Goal: Task Accomplishment & Management: Complete application form

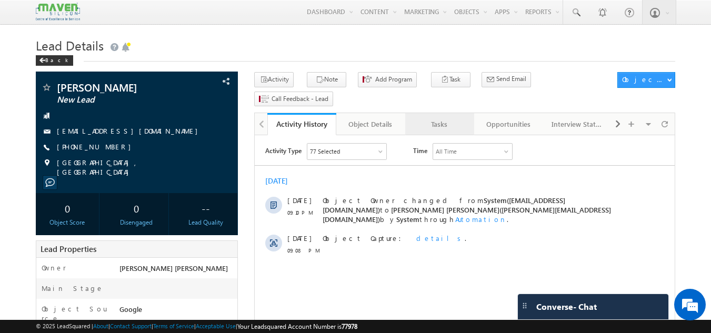
click at [442, 118] on div "Tasks" at bounding box center [438, 124] width 51 height 13
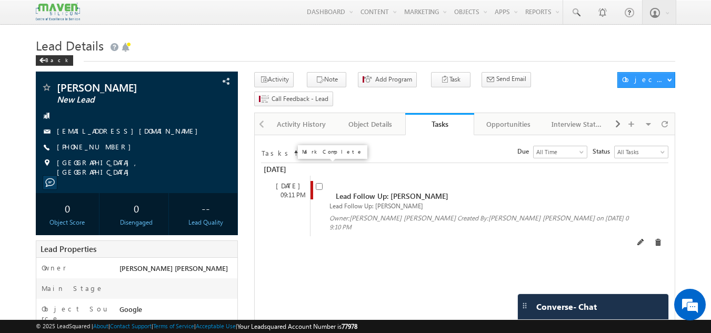
click at [320, 183] on input "checkbox" at bounding box center [319, 186] width 7 height 7
checkbox input "false"
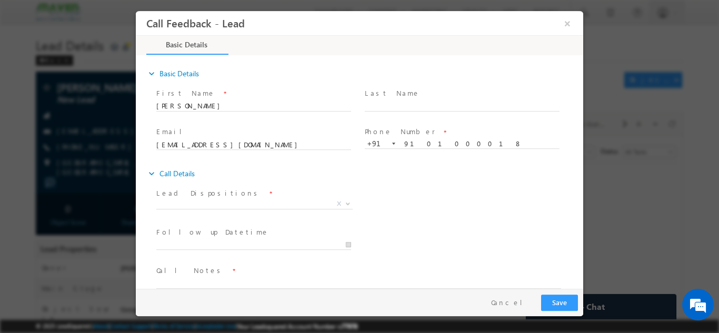
scroll to position [17, 0]
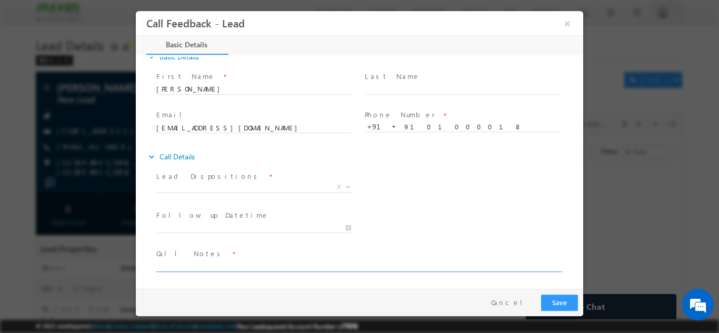
click at [259, 264] on textarea at bounding box center [358, 265] width 405 height 12
click at [259, 264] on textarea "Done btech ece With 7.8 cgpa" at bounding box center [358, 265] width 405 height 12
click at [196, 266] on textarea "Done btech ece With 7.8 cgpa" at bounding box center [358, 265] width 405 height 12
click at [200, 265] on textarea "Done btech ece With 7.8 cgpa" at bounding box center [358, 265] width 405 height 12
type textarea "Done btech ece With 7.8 cgpa"
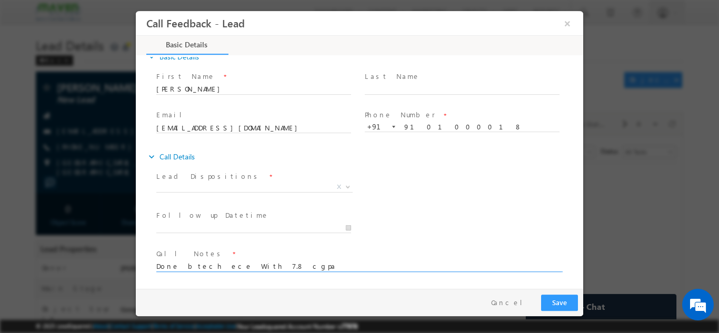
click at [265, 261] on textarea "Done btech ece With 7.8 cgpa" at bounding box center [358, 265] width 405 height 12
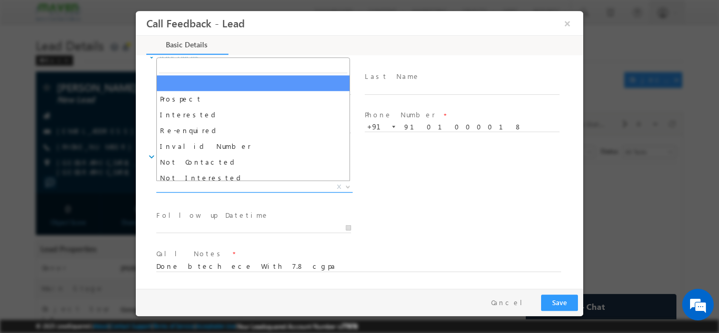
click at [300, 185] on span "X" at bounding box center [254, 186] width 196 height 11
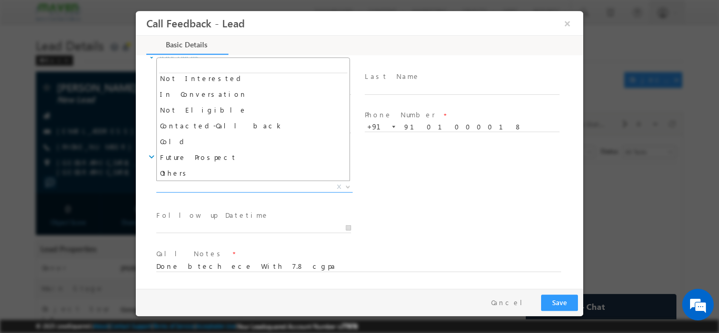
scroll to position [90, 0]
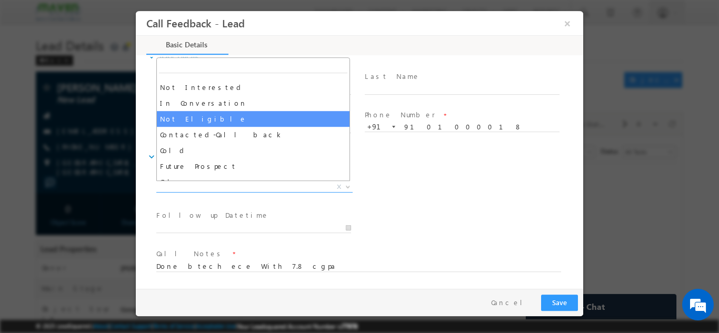
select select "Not Eligible"
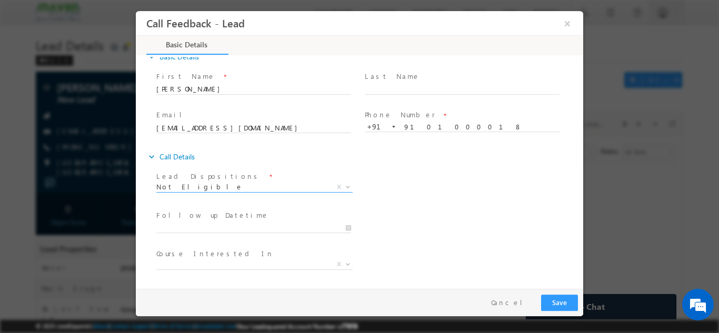
scroll to position [56, 0]
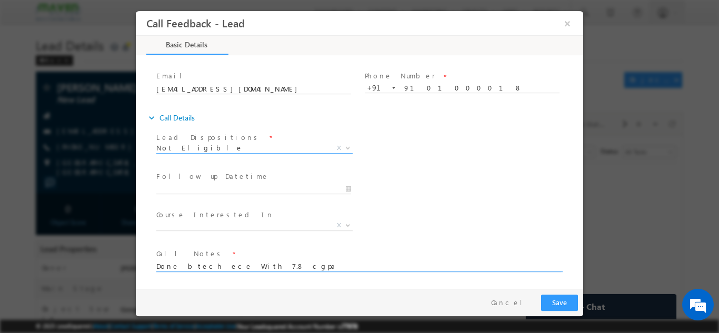
click at [252, 266] on textarea "Done btech ece With 7.8 cgpa" at bounding box center [358, 265] width 405 height 12
click at [344, 266] on textarea "Done btech ece With 7.8 cgpa 2025 passed out no work exp. pitch for iit roorkee…" at bounding box center [358, 265] width 405 height 12
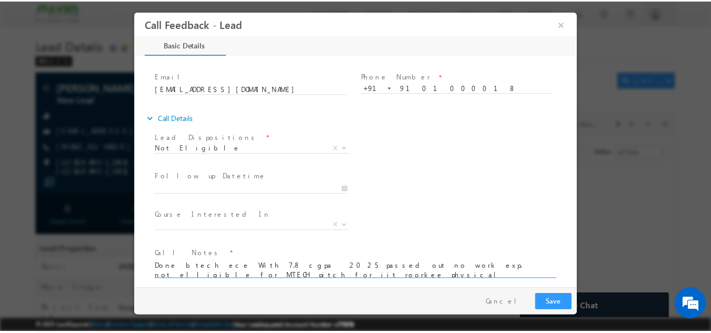
scroll to position [63, 0]
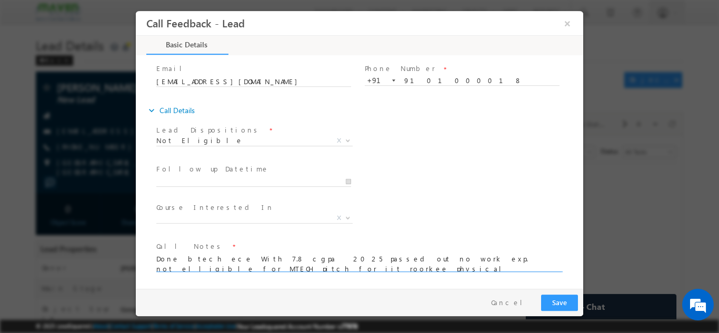
type textarea "Done btech ece With 7.8 cgpa 2025 passed out no work exp. not elligible for MTE…"
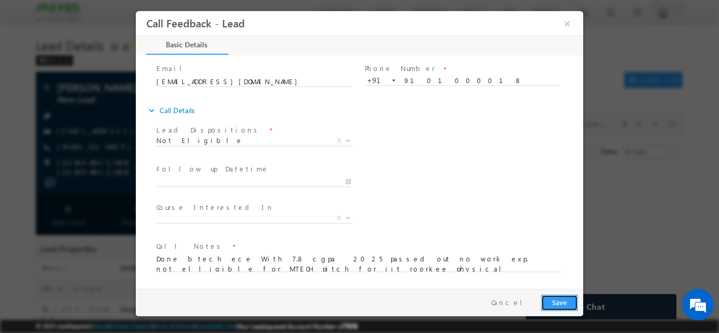
click at [554, 298] on button "Save" at bounding box center [559, 302] width 37 height 16
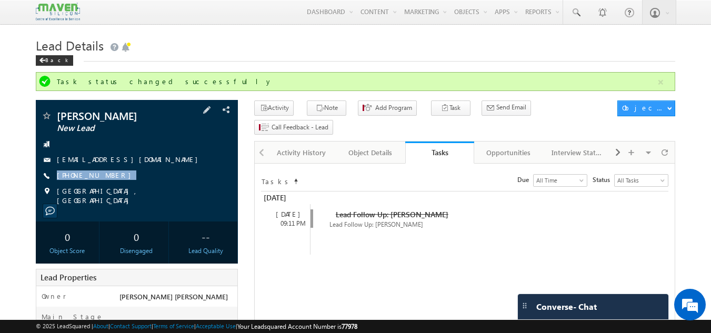
drag, startPoint x: 118, startPoint y: 173, endPoint x: 119, endPoint y: 184, distance: 11.1
click at [119, 184] on div "Shivi Sharma New Lead shivisharma59406@gmail.com +91-9101000018" at bounding box center [137, 157] width 192 height 95
copy div "+91-9101000018"
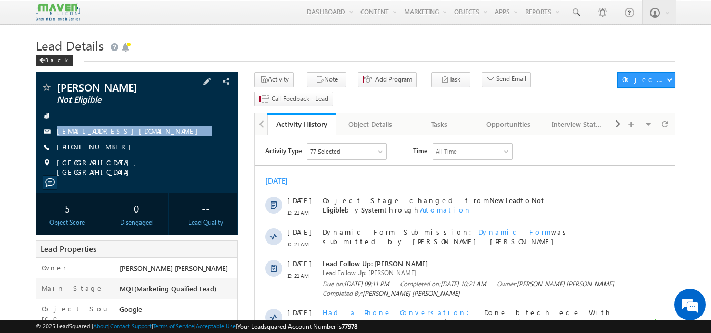
drag, startPoint x: 164, startPoint y: 127, endPoint x: 167, endPoint y: 145, distance: 18.2
click at [167, 145] on div "Shivi Sharma Not Eligible shivisharma59406@gmail.com +91-9101000018" at bounding box center [137, 129] width 192 height 95
copy div "[EMAIL_ADDRESS][DOMAIN_NAME]"
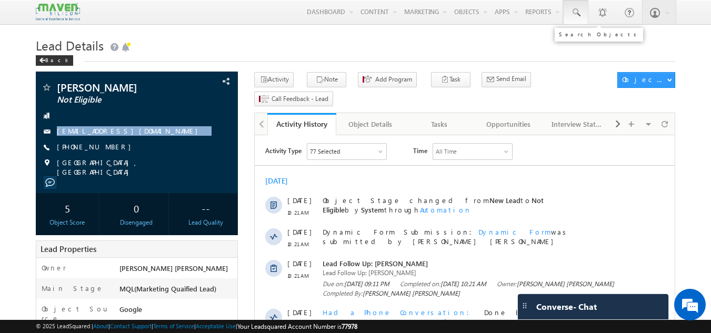
click at [578, 14] on span at bounding box center [575, 12] width 11 height 11
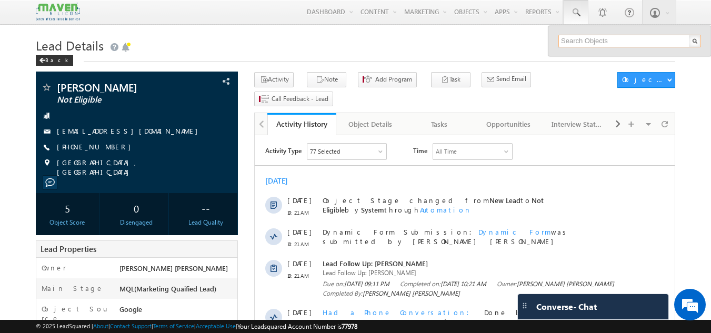
click at [579, 38] on input "text" at bounding box center [629, 41] width 143 height 13
paste input "93847 92451"
click at [582, 42] on input "93847 92451" at bounding box center [629, 41] width 143 height 13
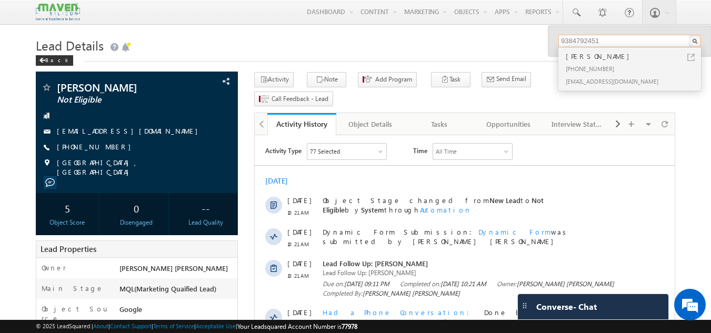
type input "9384792451"
click at [582, 60] on div "Ganesh prabu" at bounding box center [633, 56] width 141 height 12
click at [87, 145] on span "+91-9101000018" at bounding box center [96, 147] width 79 height 11
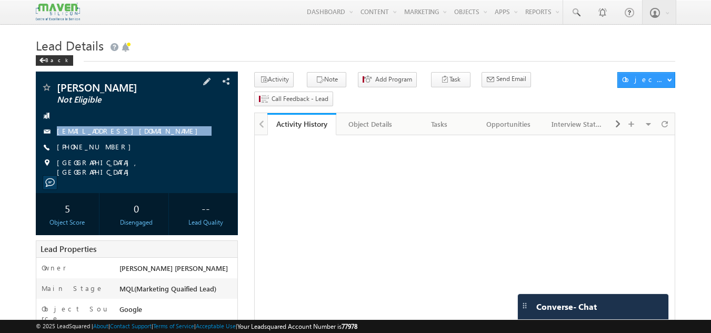
drag, startPoint x: 137, startPoint y: 119, endPoint x: 146, endPoint y: 140, distance: 22.7
click at [146, 140] on div "Ganesh prabu Not Eligible ganeshprabu412@gmail.com +91-9384792451" at bounding box center [137, 129] width 192 height 95
copy div "[EMAIL_ADDRESS][DOMAIN_NAME]"
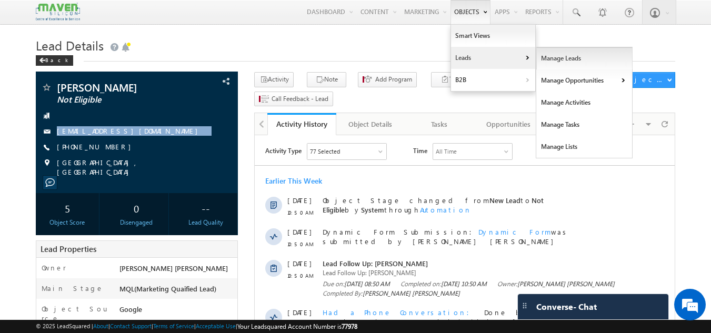
click at [543, 62] on link "Manage Leads" at bounding box center [584, 58] width 96 height 22
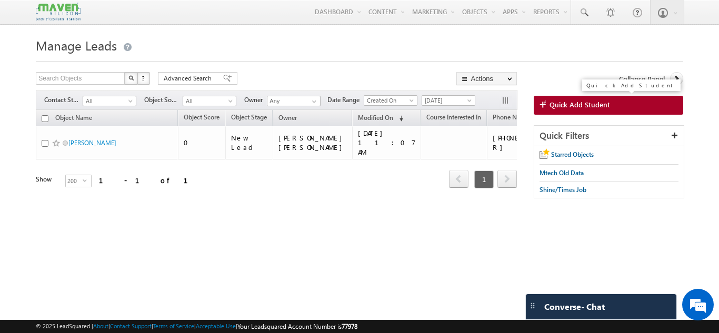
click at [571, 102] on span "Quick Add Student" at bounding box center [579, 104] width 60 height 9
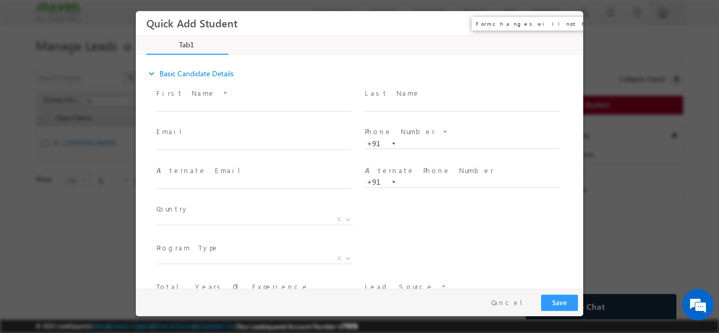
click at [566, 22] on button "×" at bounding box center [567, 22] width 18 height 19
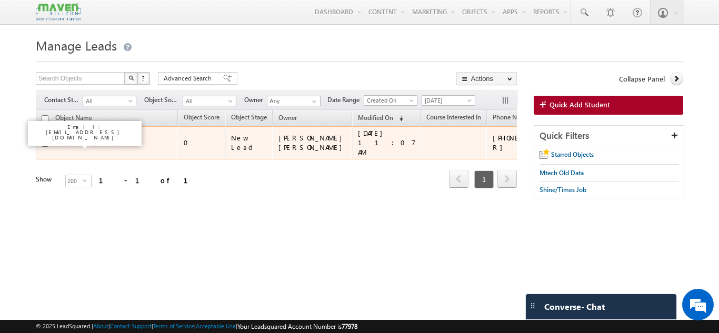
click at [73, 142] on link "[PERSON_NAME]" at bounding box center [92, 143] width 48 height 8
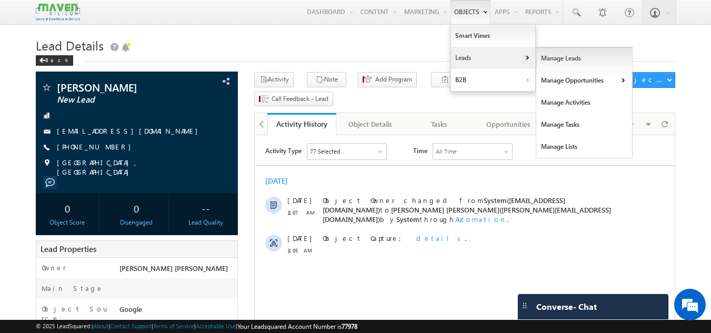
click at [552, 57] on link "Manage Leads" at bounding box center [584, 58] width 96 height 22
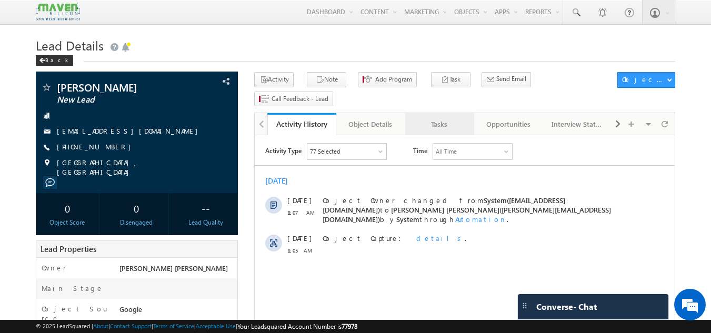
click at [436, 118] on div "Tasks" at bounding box center [438, 124] width 51 height 13
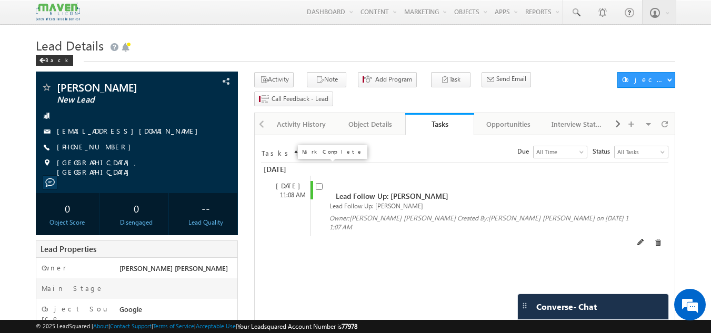
click at [317, 183] on input "checkbox" at bounding box center [319, 186] width 7 height 7
checkbox input "false"
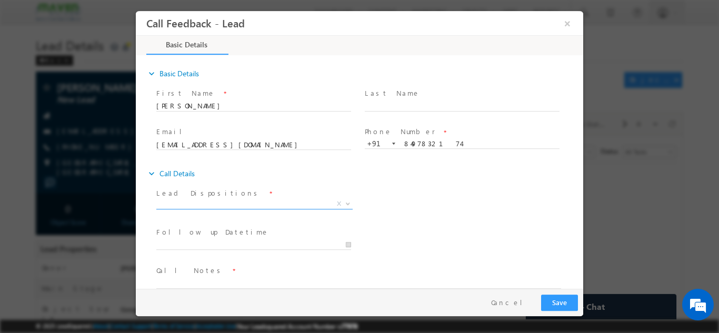
click at [225, 199] on span "X" at bounding box center [254, 203] width 196 height 11
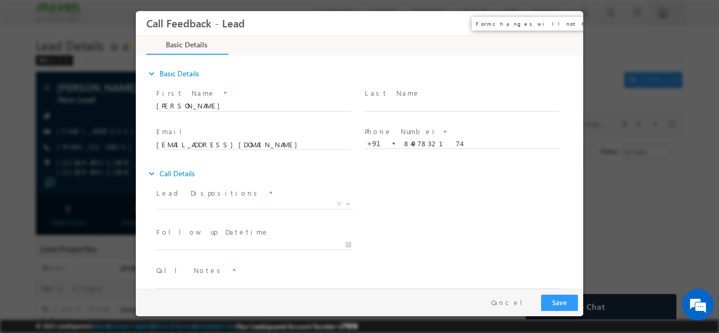
click at [571, 30] on button "×" at bounding box center [567, 22] width 18 height 19
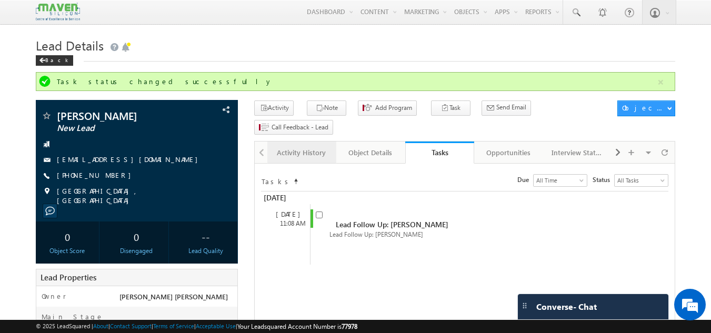
click at [309, 146] on div "Activity History" at bounding box center [301, 152] width 51 height 13
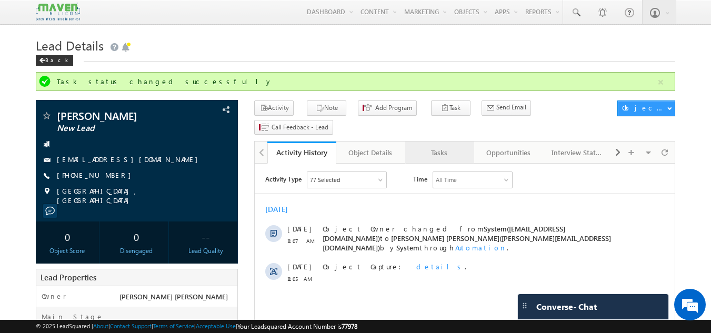
click at [443, 146] on div "Tasks" at bounding box center [438, 152] width 51 height 13
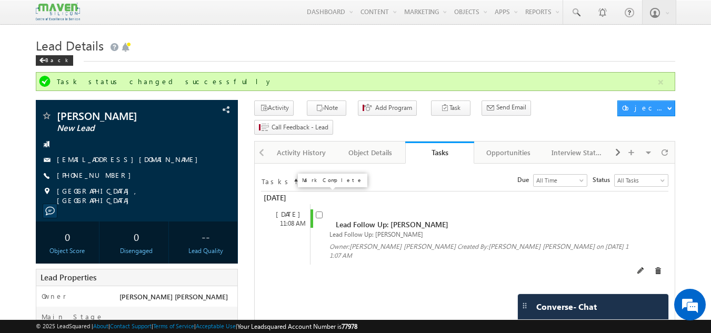
click at [318, 211] on input "checkbox" at bounding box center [319, 214] width 7 height 7
checkbox input "false"
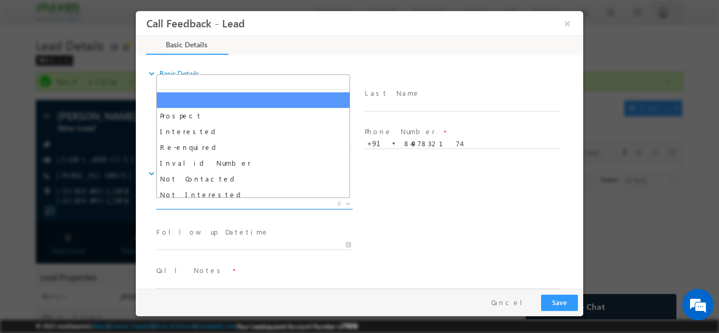
click at [256, 205] on span "X" at bounding box center [254, 203] width 196 height 11
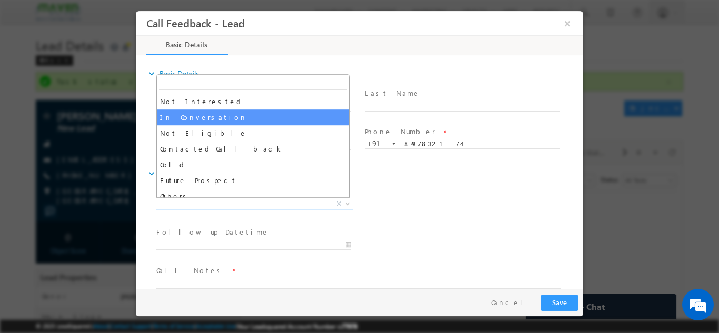
scroll to position [93, 0]
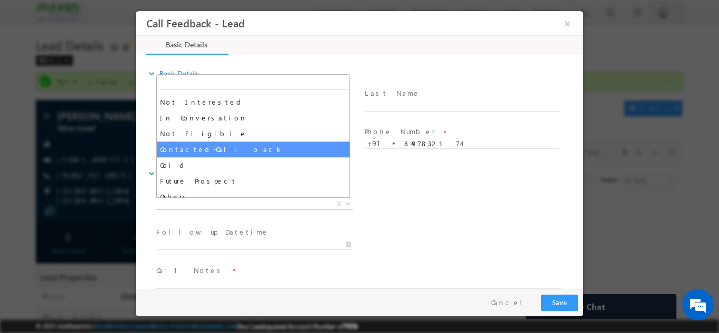
select select "Contacted-Call back"
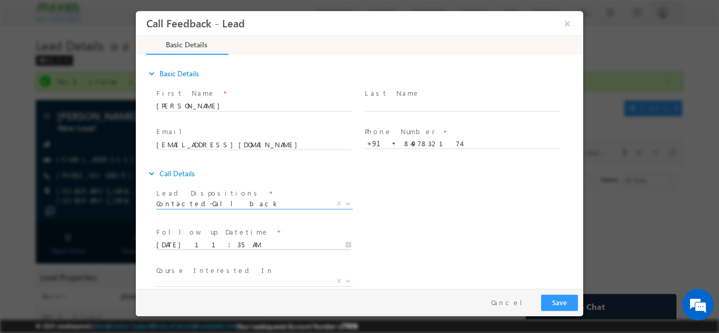
click at [235, 248] on input "15/10/2025 11:35 AM" at bounding box center [253, 244] width 195 height 11
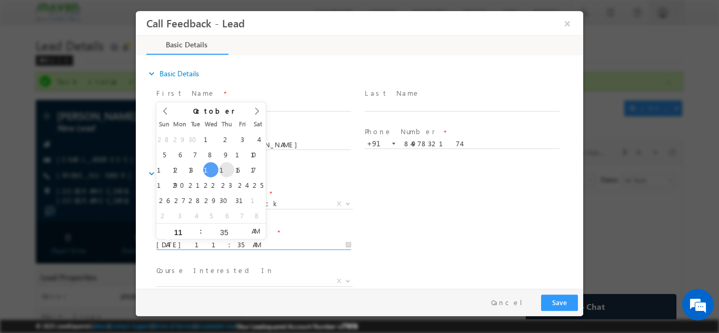
type input "16/10/2025 11:35 AM"
click at [534, 195] on div "Lead Dispositions * Prospect Interested Re-enquired Invalid Number Not Contacte…" at bounding box center [368, 204] width 429 height 39
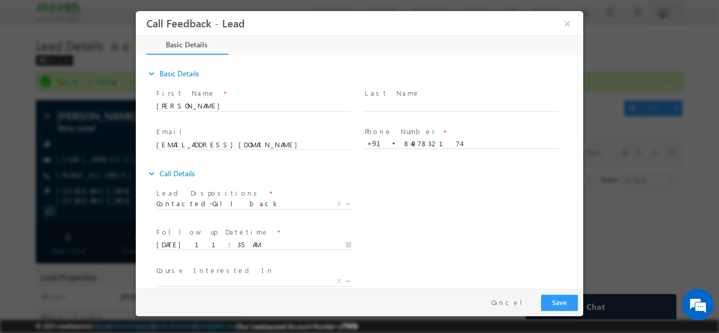
scroll to position [56, 0]
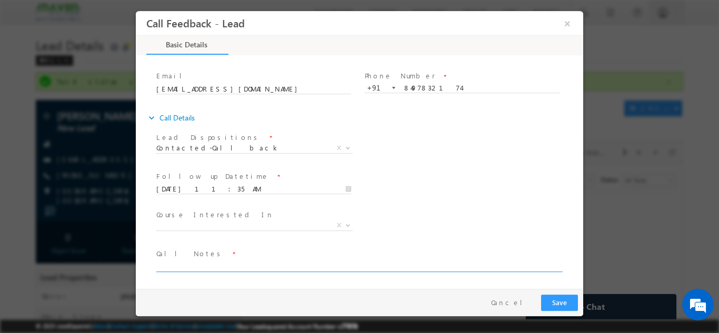
click at [291, 259] on textarea at bounding box center [358, 265] width 405 height 12
click at [298, 268] on textarea "she is busy in project work ask me to cb tomorrw" at bounding box center [358, 265] width 405 height 12
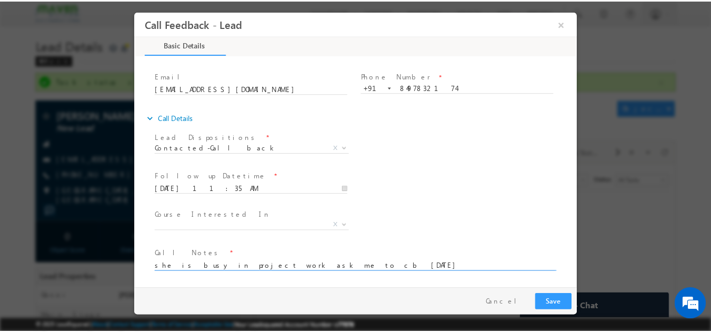
scroll to position [0, 0]
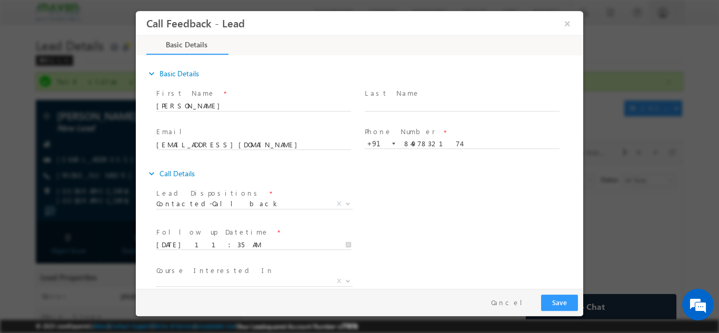
type textarea "she is busy in project work ask me to cb [DATE]"
click at [549, 298] on button "Save" at bounding box center [559, 302] width 37 height 16
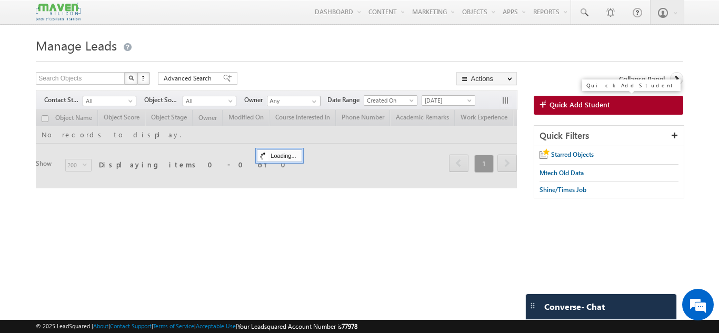
click at [570, 110] on link "Quick Add Student" at bounding box center [607, 105] width 149 height 19
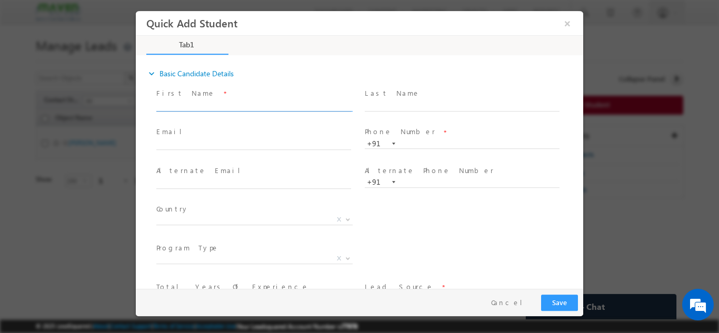
click at [307, 104] on input "text" at bounding box center [253, 105] width 195 height 11
type input "prem priya"
click at [223, 142] on input "text" at bounding box center [253, 144] width 195 height 11
paste input "[EMAIL_ADDRESS][DOMAIN_NAME]"
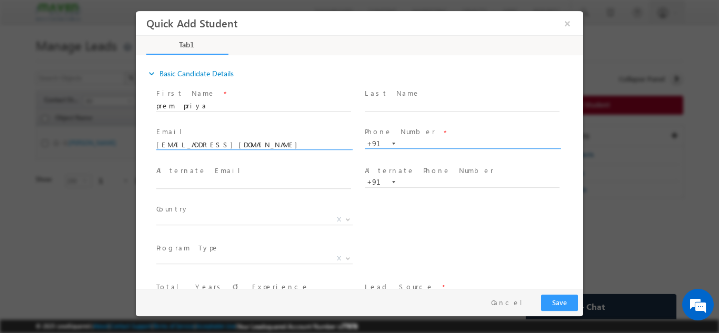
type input "[EMAIL_ADDRESS][DOMAIN_NAME]"
click at [419, 146] on input "text" at bounding box center [462, 143] width 195 height 11
paste input "7892714641"
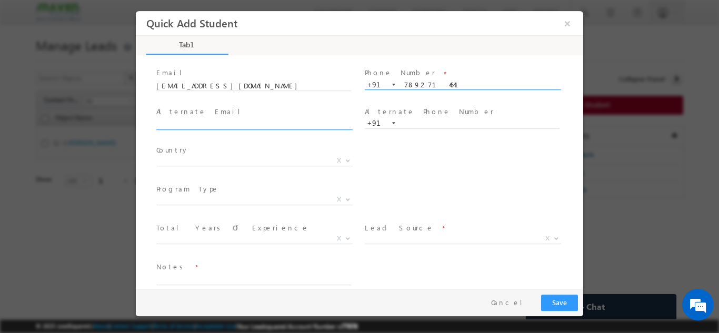
scroll to position [60, 0]
type input "7892714641"
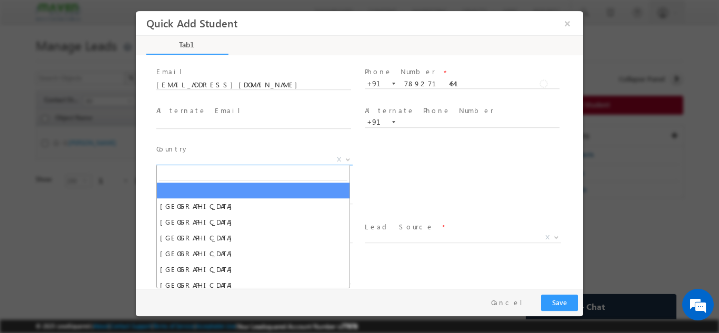
click at [249, 158] on span "X" at bounding box center [254, 159] width 196 height 11
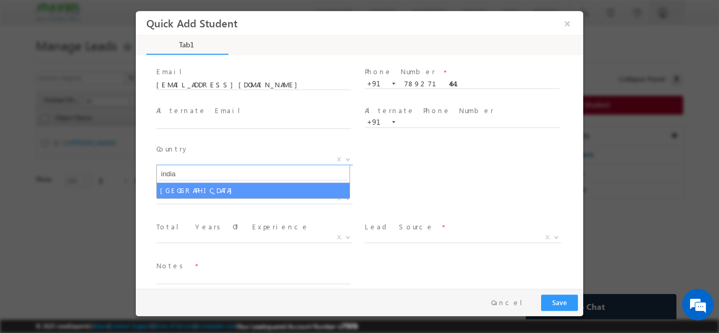
type input "india"
select select "[GEOGRAPHIC_DATA]"
select select
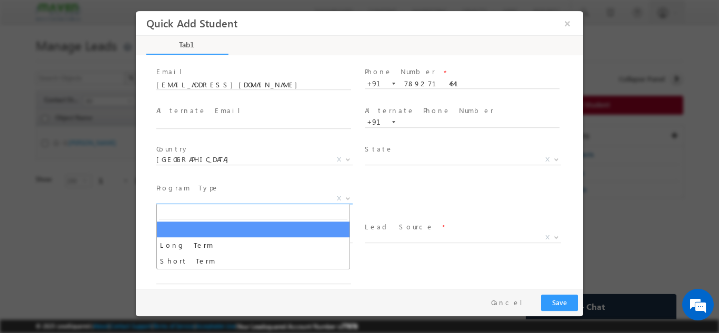
click at [298, 200] on span "X" at bounding box center [254, 198] width 196 height 11
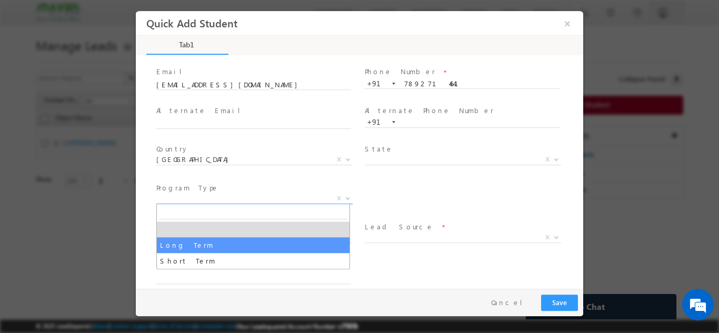
select select "Long Term"
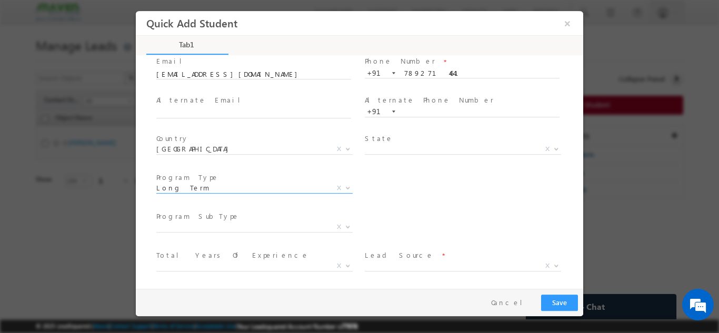
scroll to position [72, 0]
click at [268, 225] on span "X" at bounding box center [254, 225] width 196 height 11
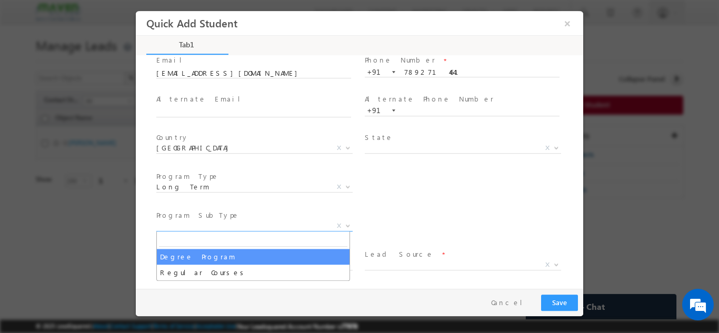
select select "Degree Program"
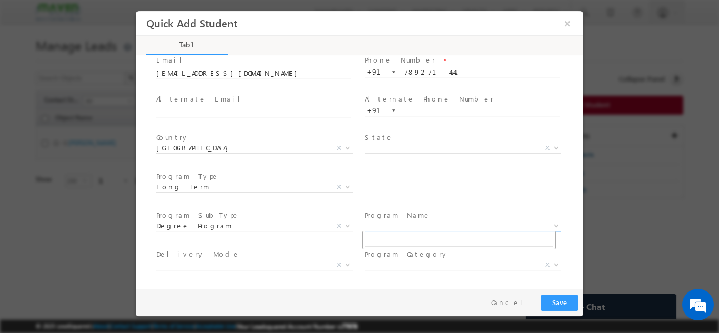
click at [385, 228] on span "X" at bounding box center [463, 225] width 196 height 11
select select "Executive [DOMAIN_NAME] in VLSI Design"
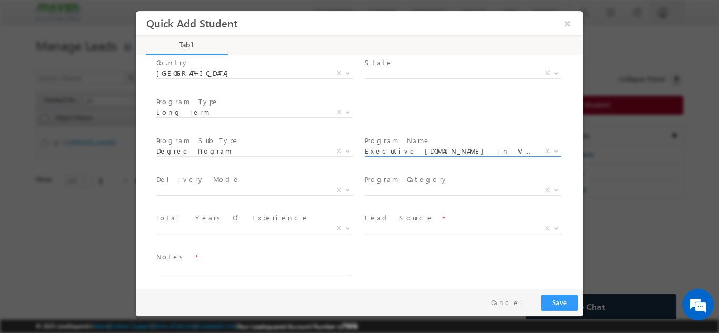
scroll to position [149, 0]
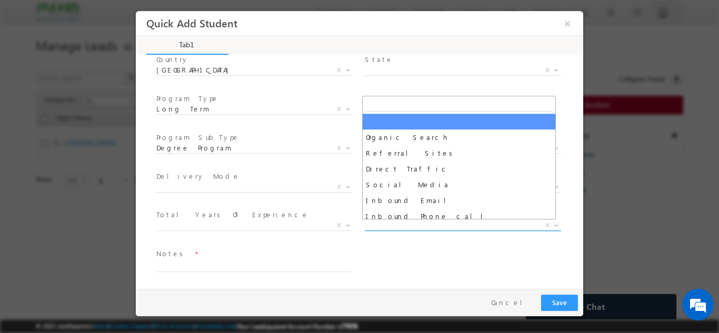
click at [409, 226] on span "X" at bounding box center [463, 225] width 196 height 11
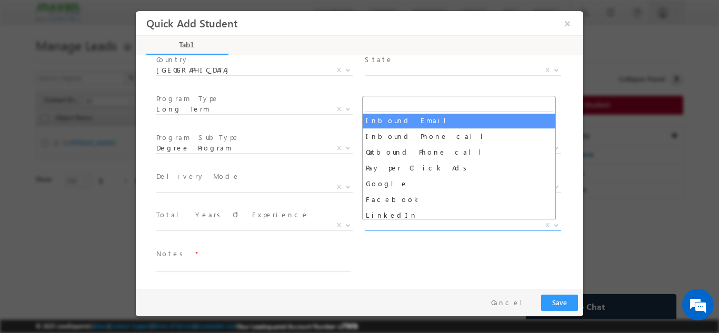
scroll to position [80, 0]
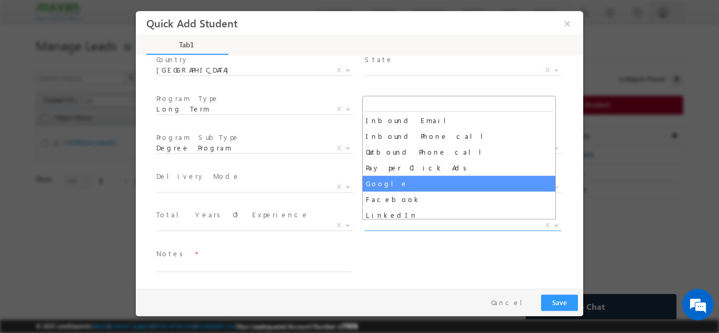
select select "Google"
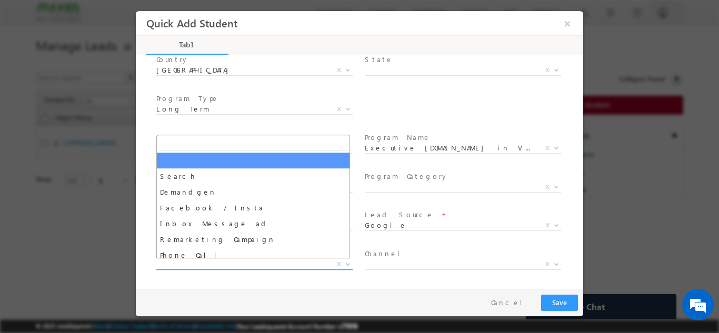
click at [239, 268] on span "X" at bounding box center [254, 264] width 196 height 11
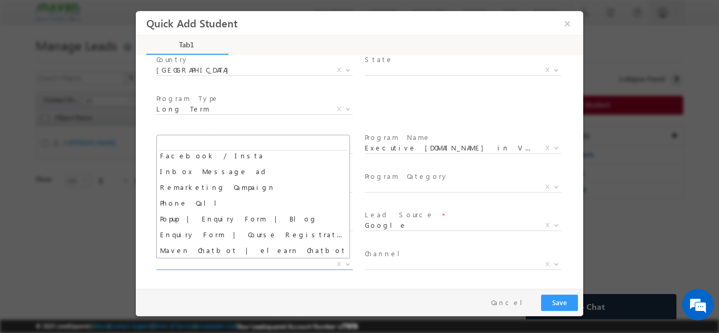
scroll to position [0, 0]
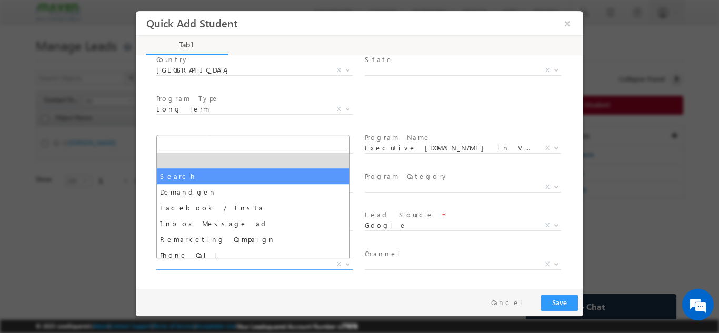
select select "Search"
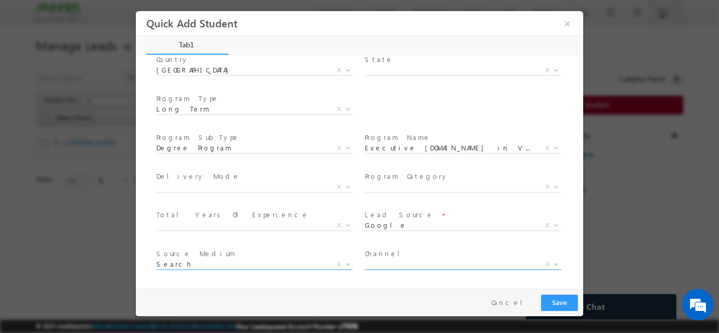
click at [387, 266] on span "X" at bounding box center [463, 264] width 196 height 11
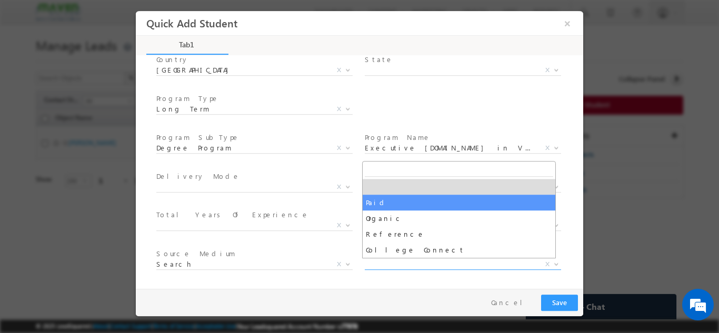
select select "Paid"
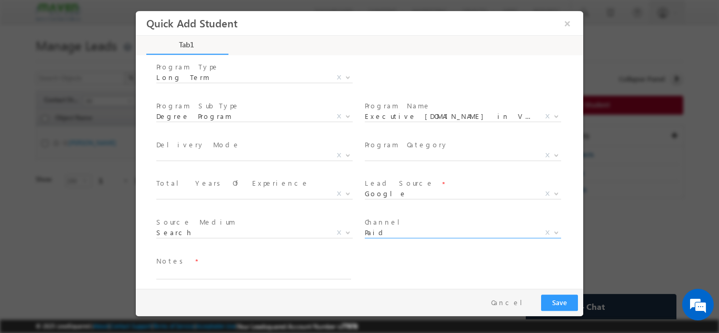
scroll to position [188, 0]
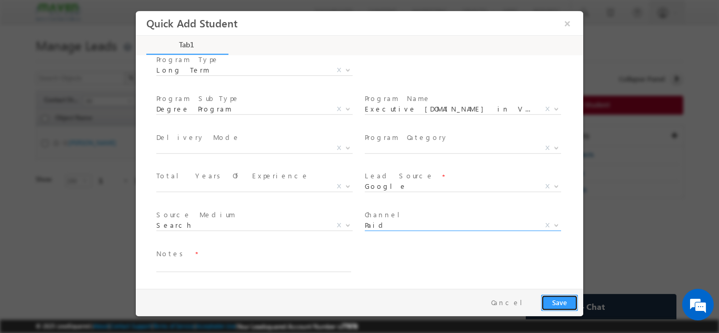
click at [552, 302] on button "Save" at bounding box center [559, 302] width 37 height 16
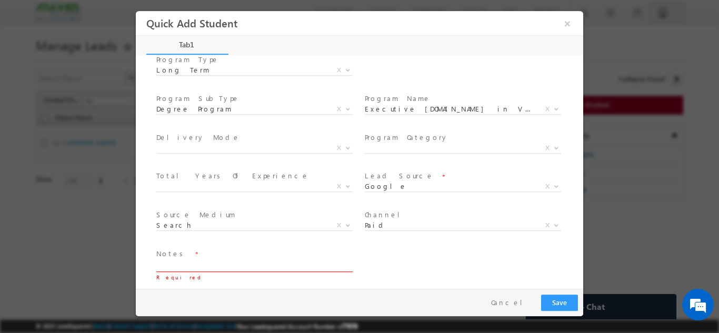
scroll to position [186, 0]
type textarea "dnp"
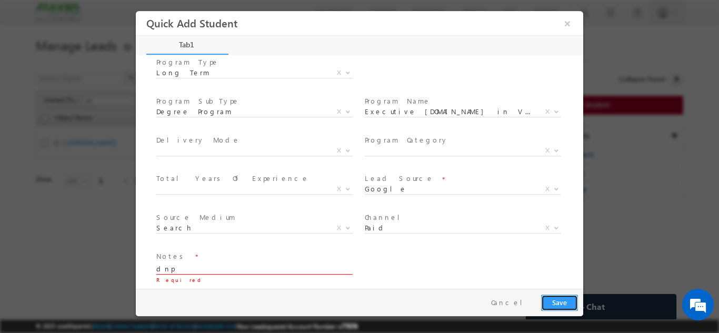
click at [569, 304] on button "Save" at bounding box center [559, 302] width 37 height 16
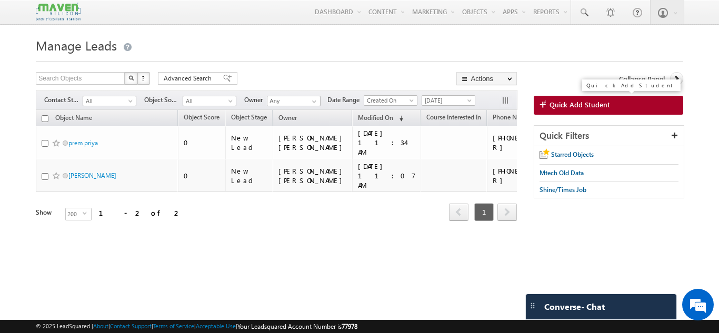
click at [601, 108] on span "Quick Add Student" at bounding box center [579, 104] width 60 height 9
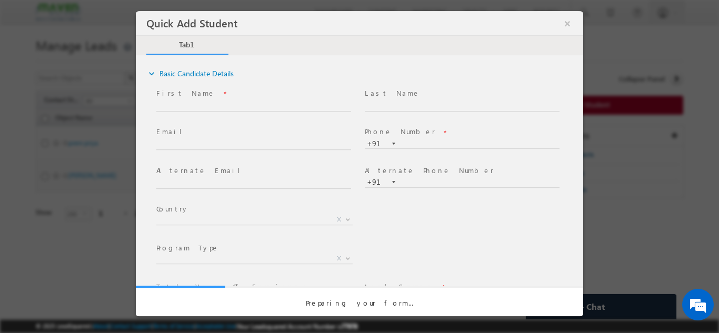
scroll to position [0, 0]
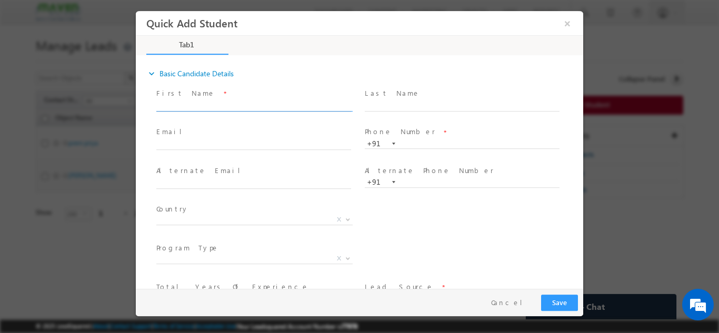
click at [330, 105] on input "text" at bounding box center [253, 105] width 195 height 11
type input "G Gangashree"
click at [224, 146] on input "text" at bounding box center [253, 144] width 195 height 11
paste input "gangashree734@gmail.com"
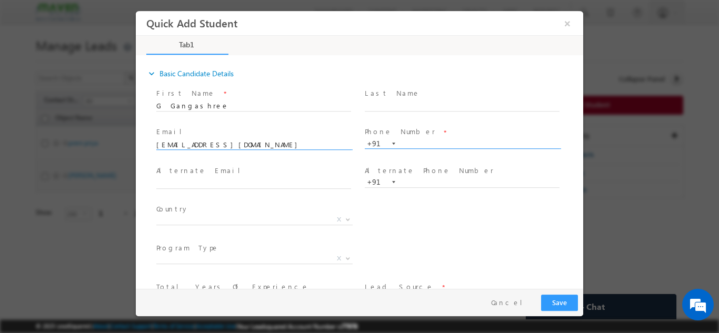
type input "gangashree734@gmail.com"
click at [417, 144] on input "text" at bounding box center [462, 143] width 195 height 11
paste input "9148724906"
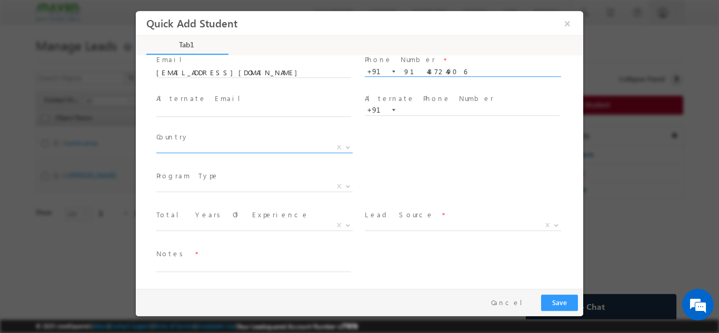
type input "9148724906"
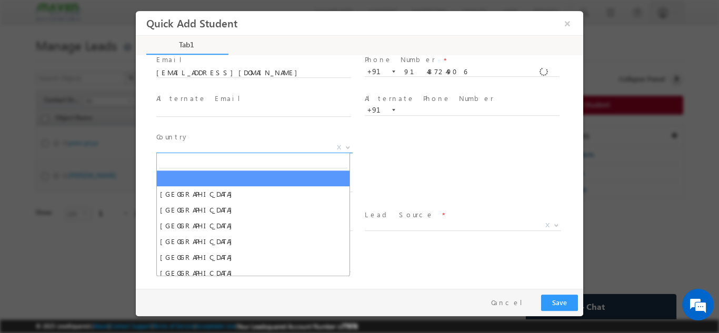
click at [306, 144] on span "X" at bounding box center [254, 147] width 196 height 11
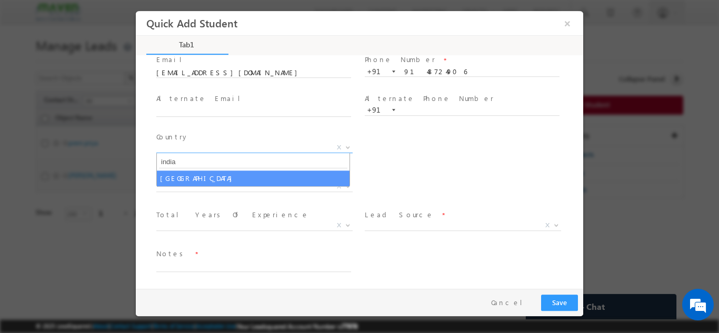
type input "india"
select select "[GEOGRAPHIC_DATA]"
select select
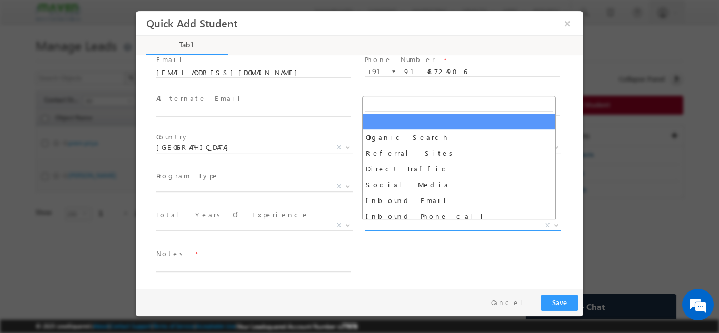
click at [440, 225] on span "X" at bounding box center [463, 225] width 196 height 11
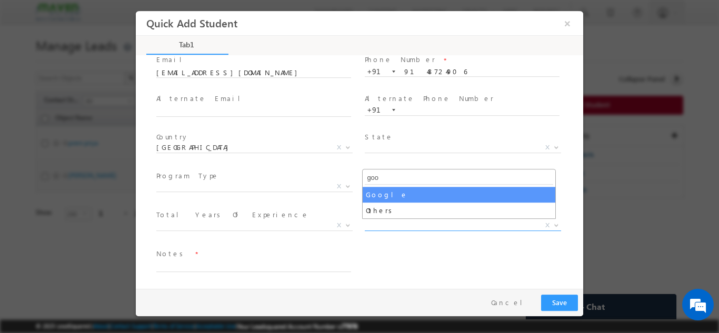
type input "goo"
select select "Google"
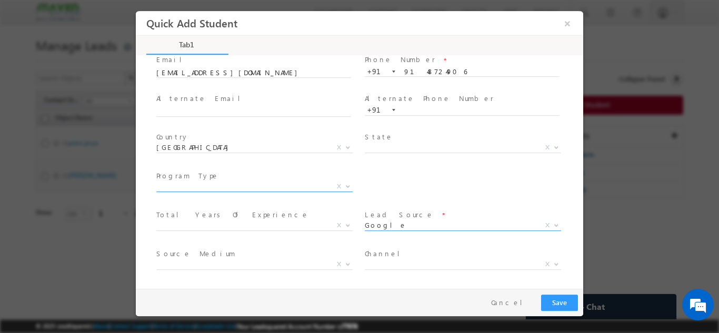
click at [276, 191] on span "X" at bounding box center [254, 188] width 196 height 11
click at [276, 188] on span "X" at bounding box center [254, 186] width 196 height 11
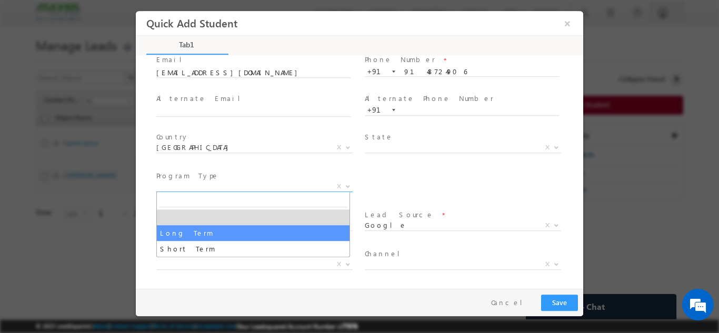
select select "Long Term"
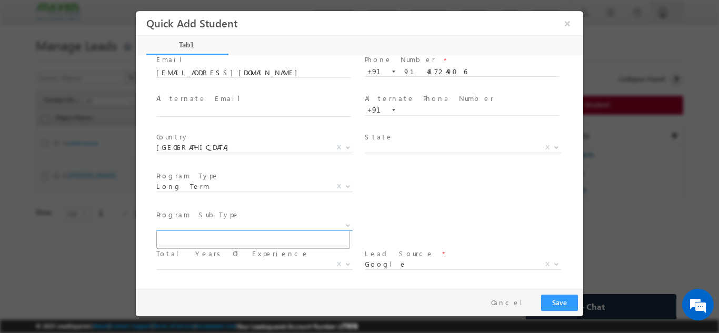
click at [249, 230] on body "Quick Add Student ×" at bounding box center [359, 150] width 447 height 278
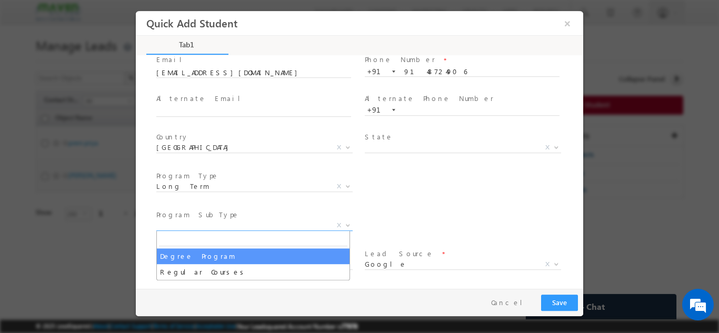
select select "Degree Program"
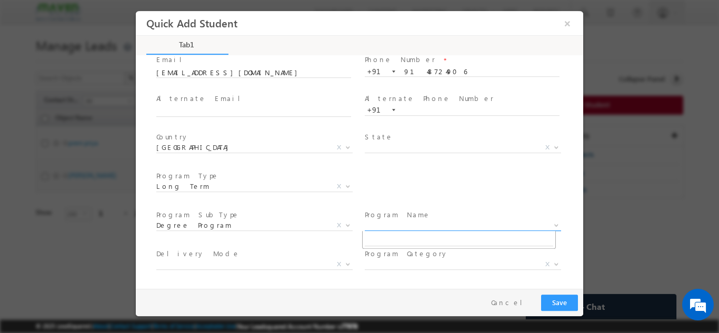
click at [385, 221] on span "X" at bounding box center [463, 225] width 196 height 11
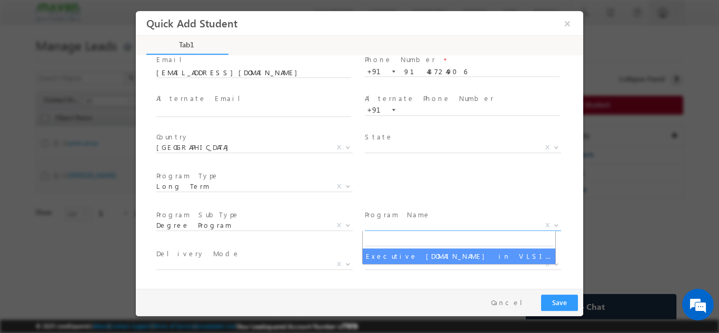
select select "Executive M.Tech in VLSI Design"
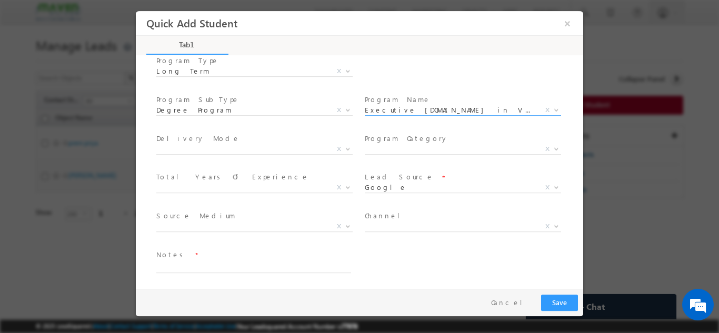
scroll to position [188, 0]
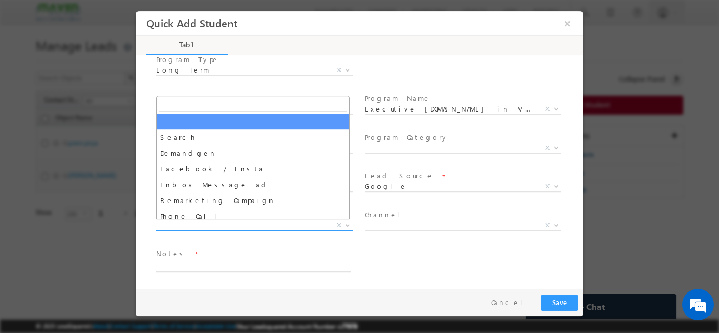
click at [266, 220] on span "X" at bounding box center [254, 225] width 196 height 11
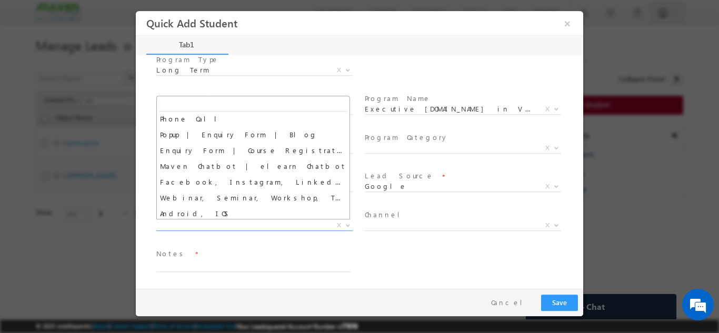
scroll to position [0, 0]
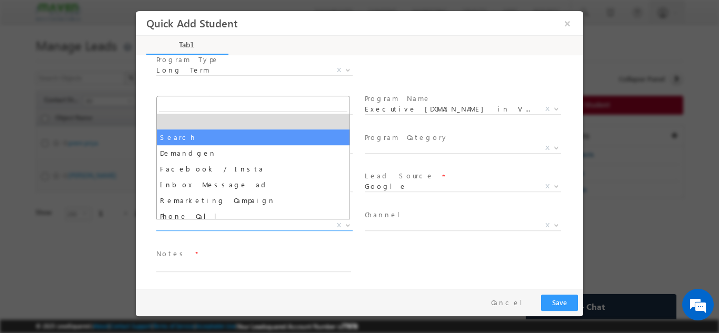
select select "Search"
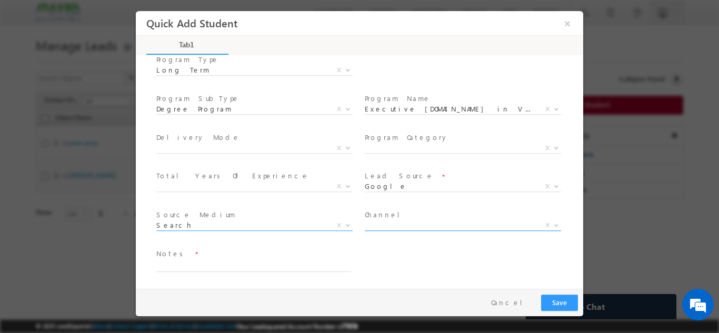
click at [393, 221] on span "X" at bounding box center [463, 225] width 196 height 11
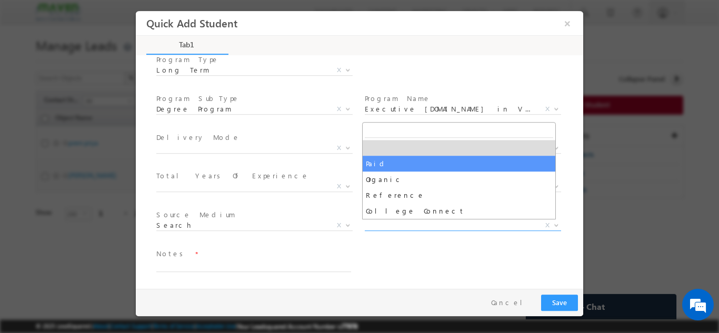
select select "Paid"
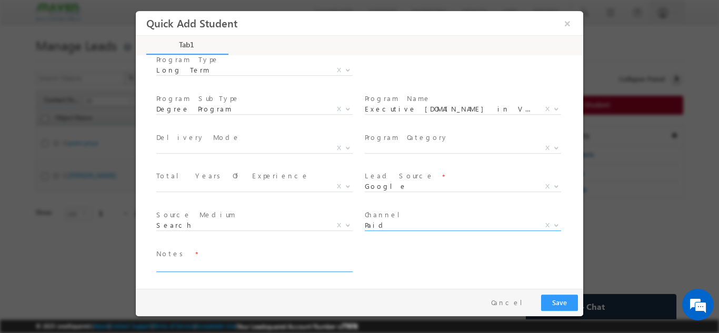
click at [277, 263] on textarea at bounding box center [253, 265] width 195 height 12
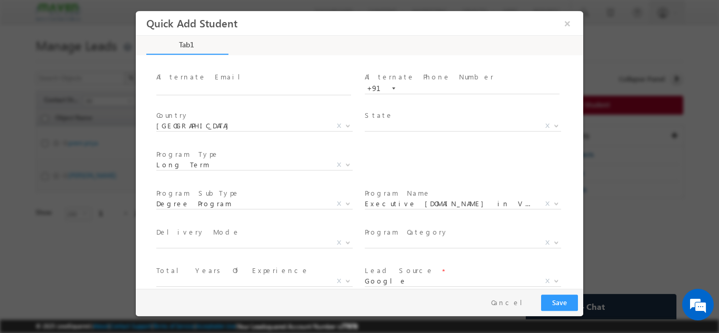
scroll to position [188, 0]
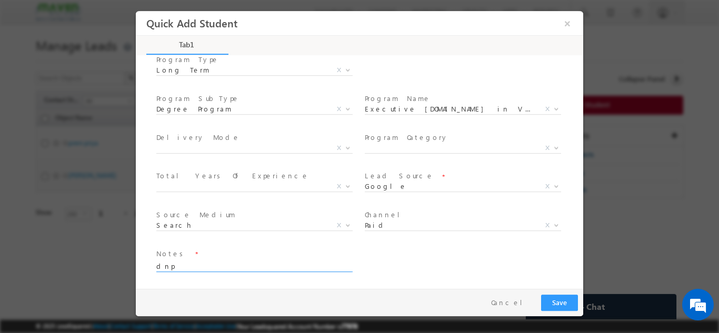
type textarea "dnp"
click at [564, 296] on button "Save" at bounding box center [559, 302] width 37 height 16
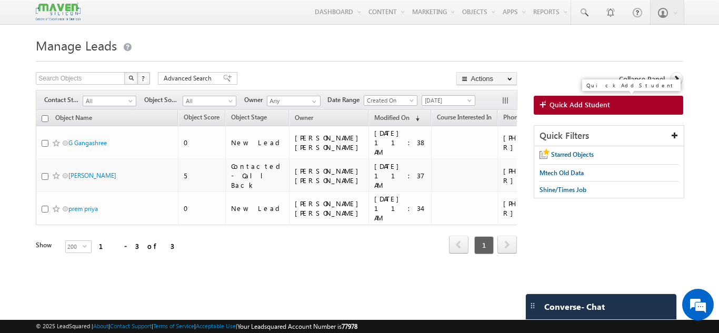
click at [578, 101] on span "Quick Add Student" at bounding box center [579, 104] width 60 height 9
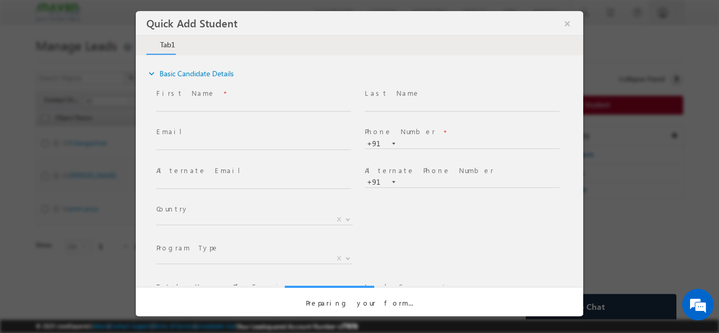
scroll to position [0, 0]
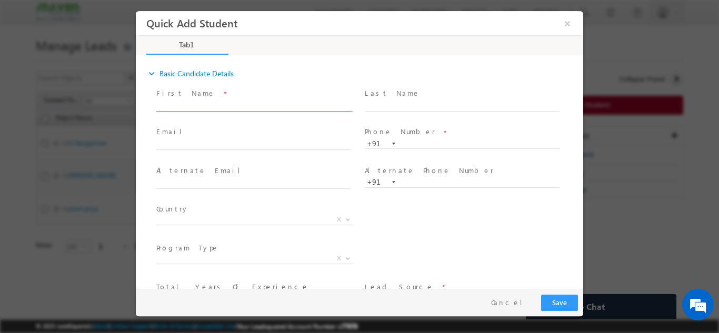
click at [272, 106] on input "text" at bounding box center [253, 105] width 195 height 11
paste input "Xyz"
type input "Xyz"
click at [256, 145] on input "text" at bounding box center [253, 144] width 195 height 11
paste input "mmjgbdd@gmail.com"
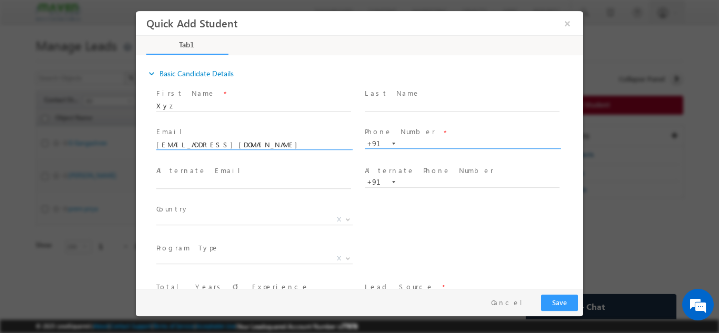
type input "mmjgbdd@gmail.com"
click at [423, 145] on input "text" at bounding box center [462, 143] width 195 height 11
paste input "8662584657"
type input "8662584657"
click at [287, 256] on span "X" at bounding box center [254, 258] width 196 height 11
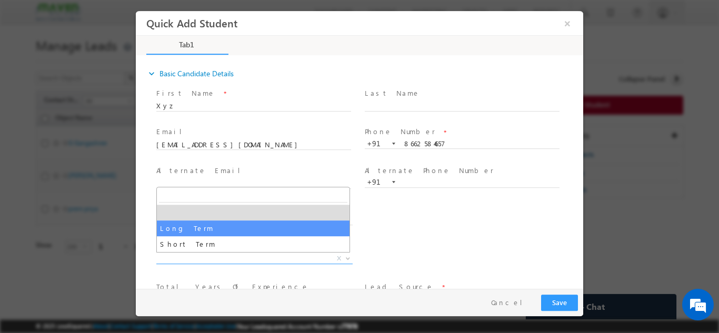
select select "Long Term"
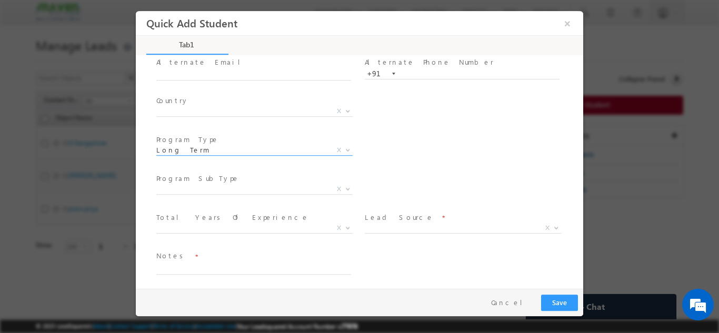
scroll to position [111, 0]
click at [280, 187] on span "X" at bounding box center [254, 186] width 196 height 11
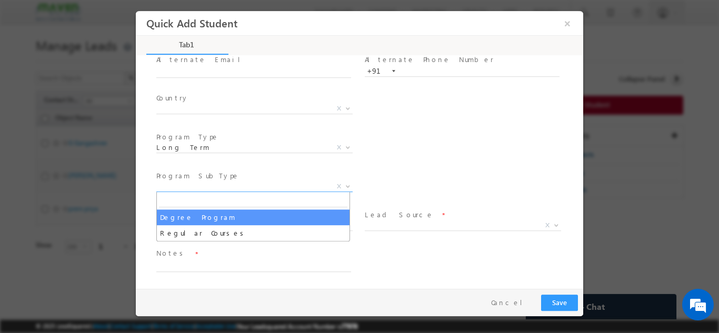
select select "Degree Program"
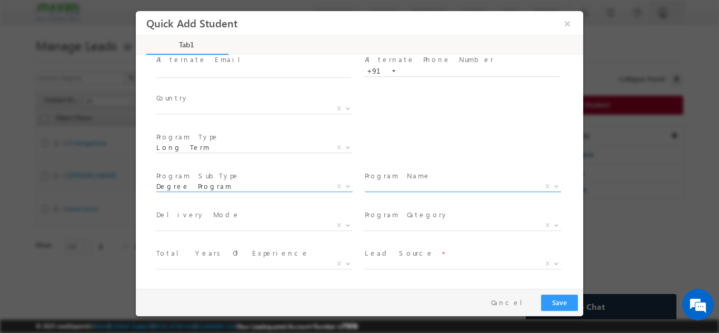
click at [381, 187] on span "X" at bounding box center [463, 186] width 196 height 11
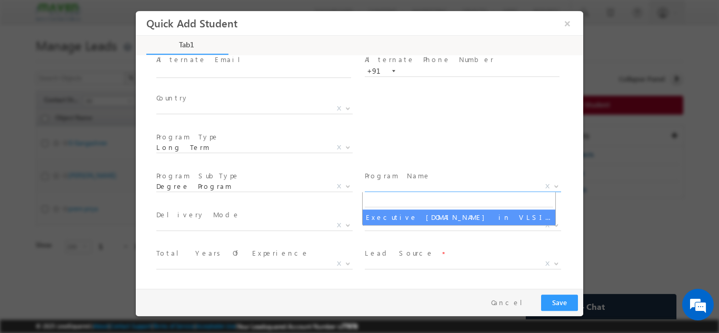
select select "Executive M.Tech in VLSI Design"
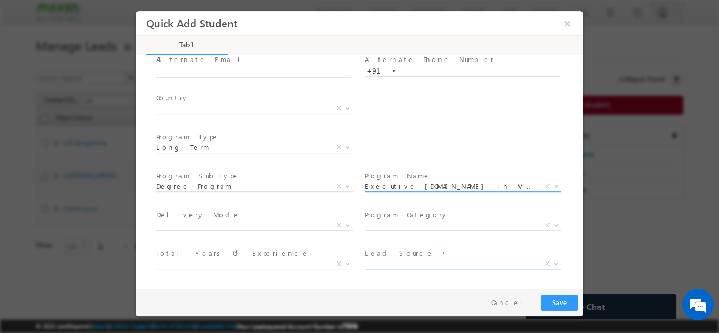
click at [379, 264] on span "X" at bounding box center [463, 263] width 196 height 11
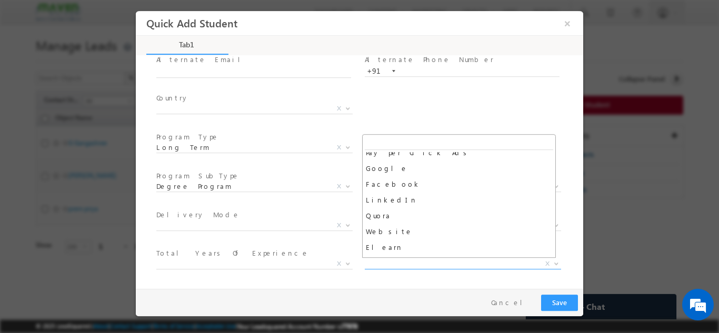
scroll to position [134, 0]
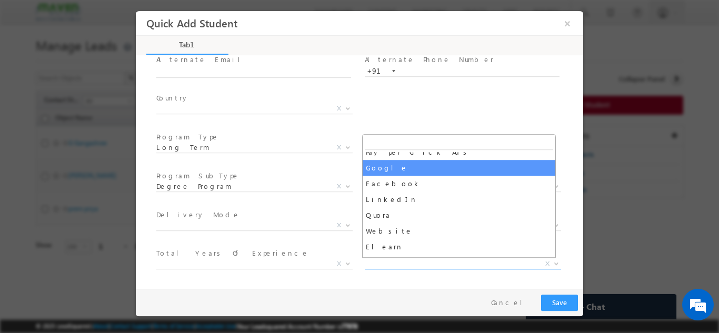
select select "Google"
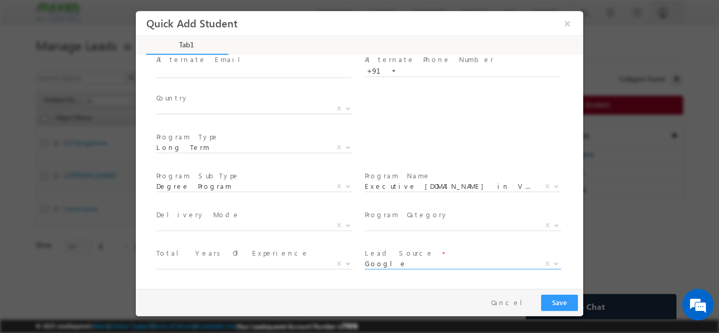
scroll to position [188, 0]
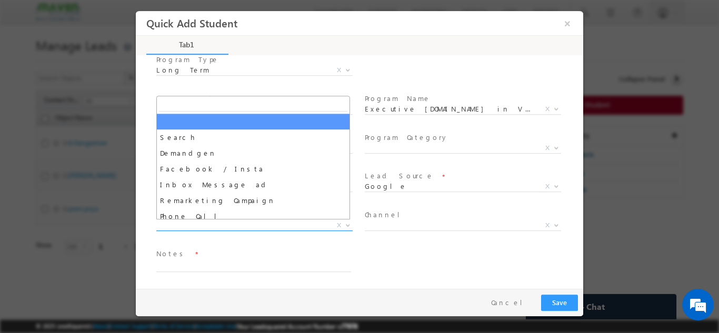
click at [284, 220] on span "X" at bounding box center [254, 225] width 196 height 11
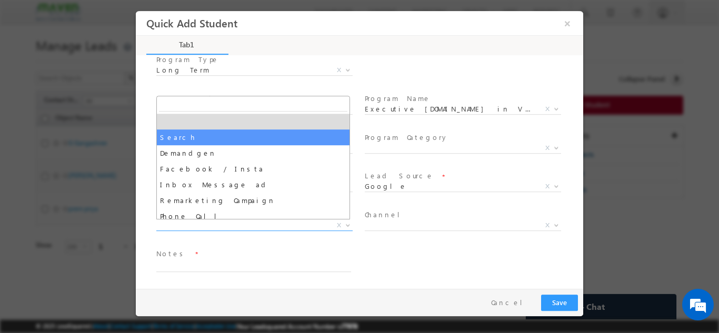
select select "Search"
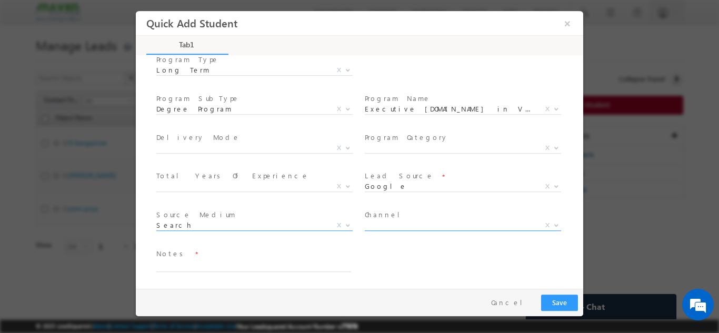
click at [398, 222] on span "X" at bounding box center [463, 225] width 196 height 11
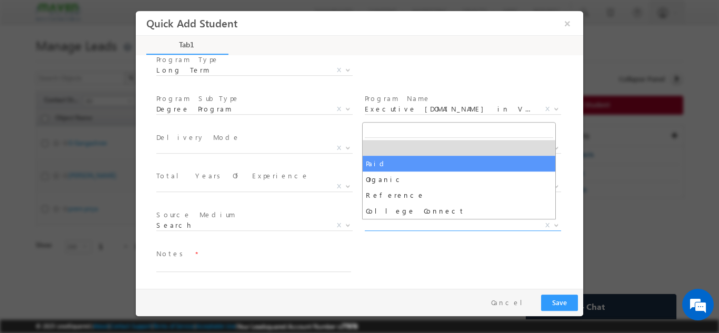
select select "Paid"
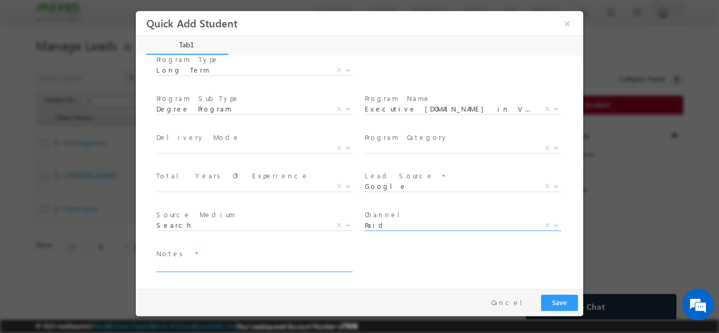
click at [297, 267] on textarea at bounding box center [253, 265] width 195 height 12
type textarea "dnp"
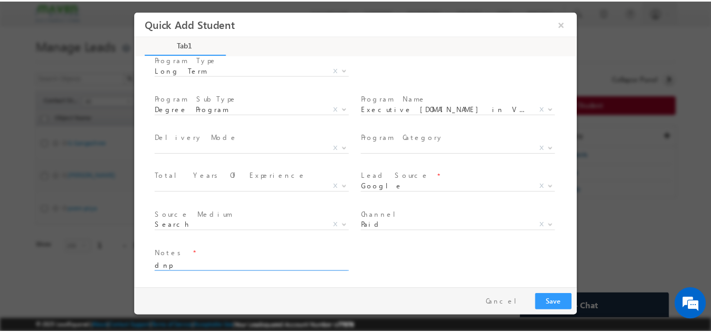
scroll to position [0, 0]
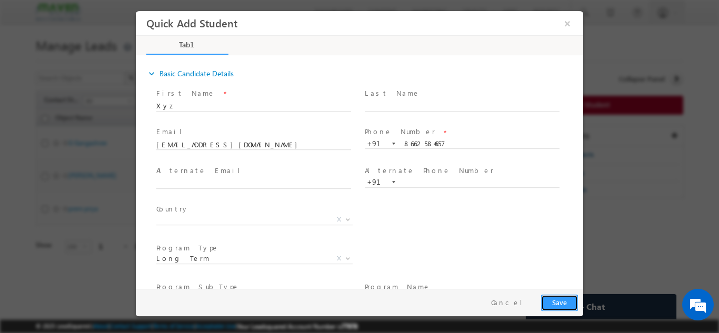
drag, startPoint x: 563, startPoint y: 299, endPoint x: 581, endPoint y: -37, distance: 337.1
click at [581, 11] on html "Quick Add Student × Tab1 59% Completed *" at bounding box center [359, 150] width 447 height 278
click at [562, 309] on button "Save" at bounding box center [559, 302] width 37 height 16
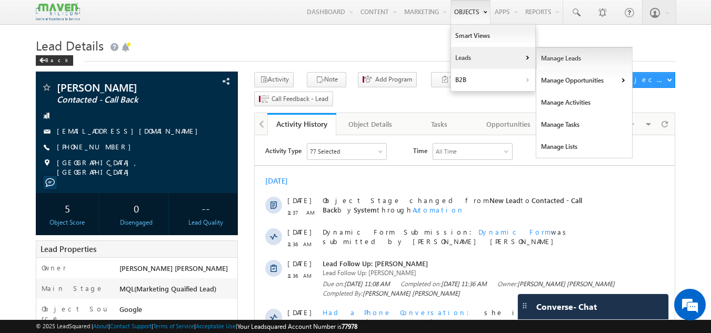
click at [536, 58] on link "Manage Leads" at bounding box center [584, 58] width 96 height 22
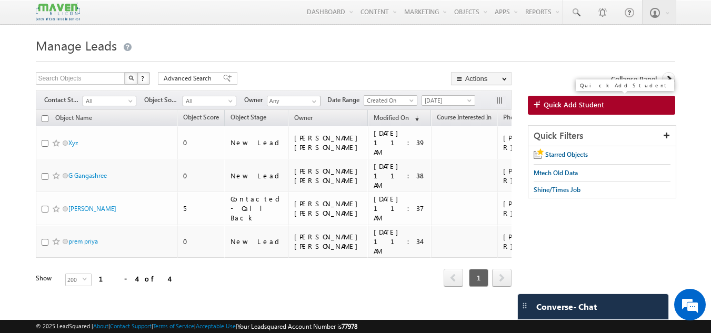
click at [561, 104] on span "Quick Add Student" at bounding box center [573, 104] width 60 height 9
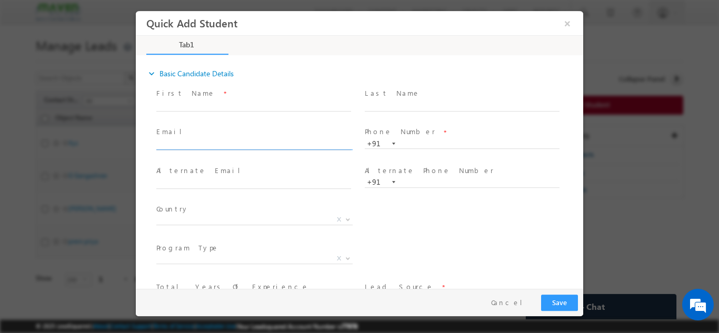
click at [250, 145] on input "text" at bounding box center [253, 144] width 195 height 11
type input "p"
click at [258, 108] on input "text" at bounding box center [253, 105] width 195 height 11
paste input "Sai Prasanth Sammangi"
type input "[PERSON_NAME] Sammangi"
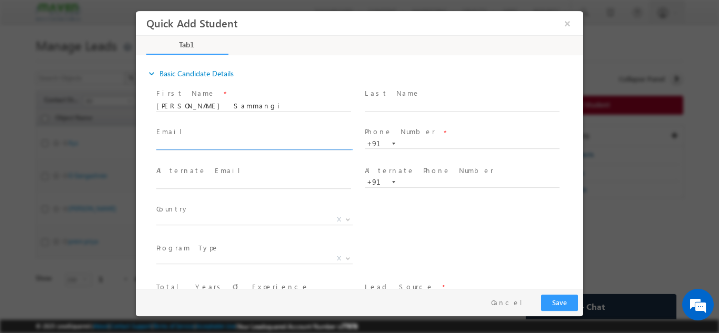
click at [244, 146] on input "text" at bounding box center [253, 144] width 195 height 11
paste input "sprsnth5@gmail.com"
type input "sprsnth5@gmail.com"
click at [462, 140] on input "text" at bounding box center [462, 143] width 195 height 11
paste input "p:+918099455747"
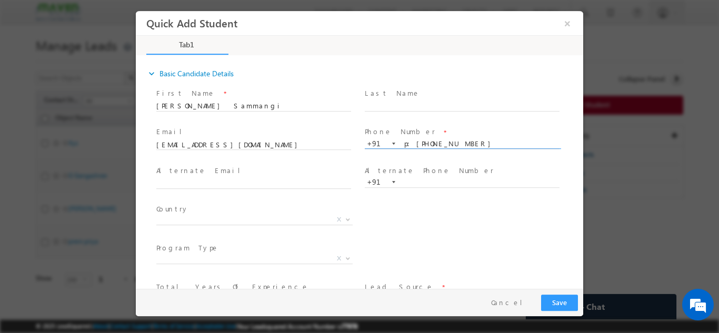
drag, startPoint x: 419, startPoint y: 143, endPoint x: 399, endPoint y: 146, distance: 19.6
click at [399, 146] on input "p:+918099455747" at bounding box center [462, 143] width 195 height 11
type input "8099455747"
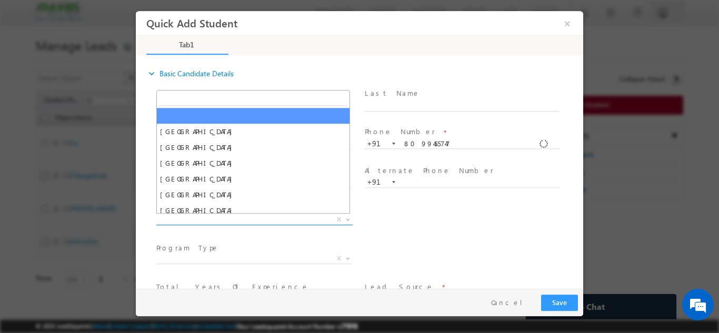
click at [213, 224] on span "Afghanistan Albania Algeria Andorra Angola Antigua and Barbuda Argentina Armeni…" at bounding box center [258, 221] width 204 height 13
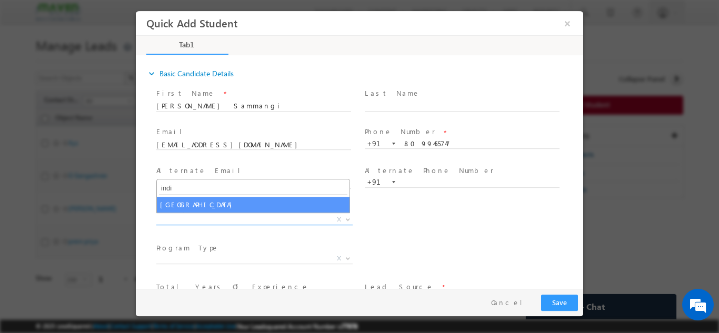
type input "indi"
select select "[GEOGRAPHIC_DATA]"
select select
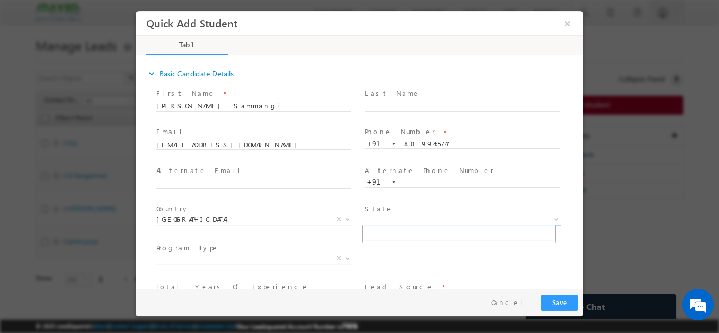
click at [394, 222] on span "X" at bounding box center [463, 219] width 196 height 11
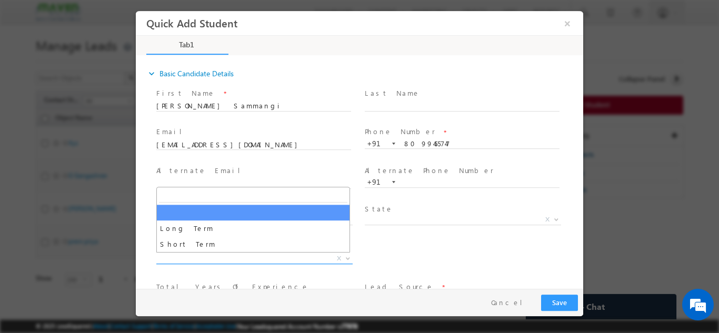
click at [264, 259] on span "X" at bounding box center [254, 258] width 196 height 11
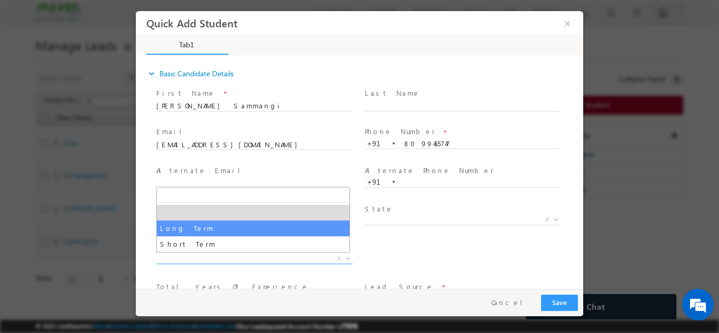
select select "Long Term"
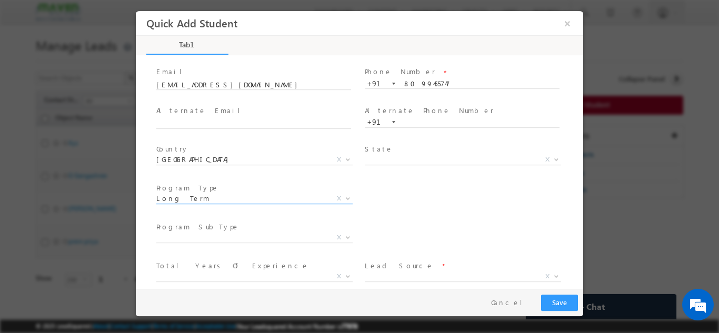
scroll to position [60, 0]
click at [272, 234] on span "X" at bounding box center [254, 236] width 196 height 11
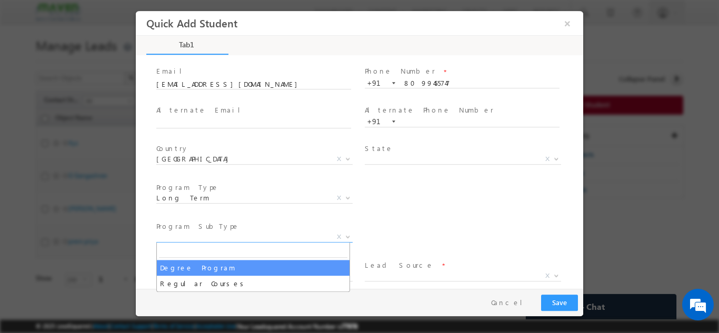
select select "Degree Program"
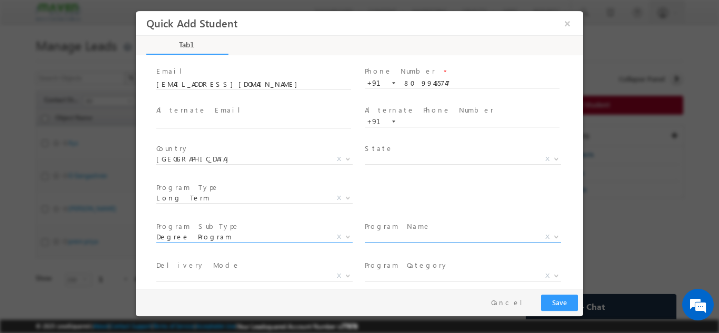
click at [379, 239] on span "X" at bounding box center [463, 236] width 196 height 11
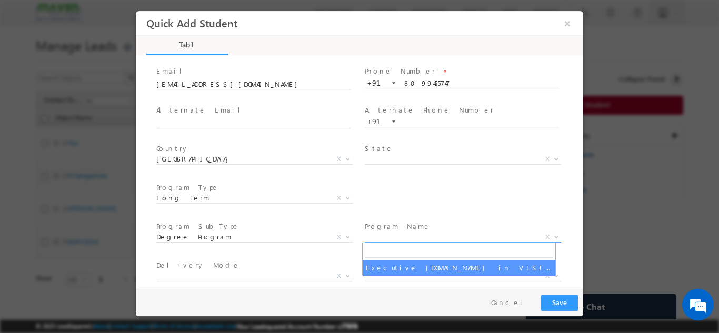
select select "Executive M.Tech in VLSI Design"
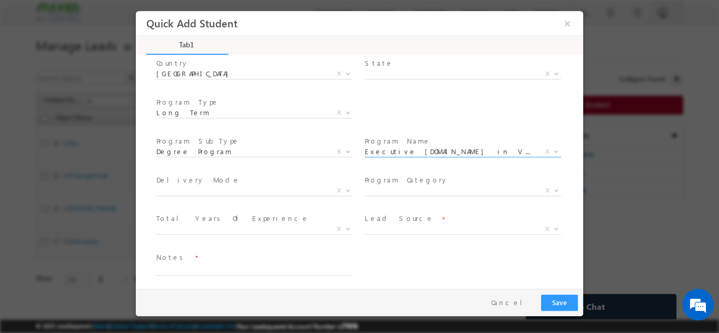
scroll to position [149, 0]
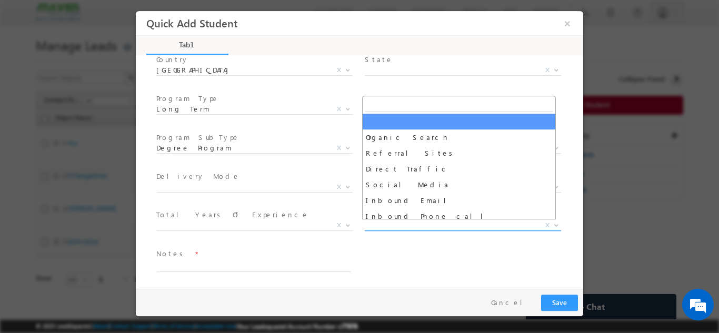
click at [388, 226] on span "X" at bounding box center [463, 225] width 196 height 11
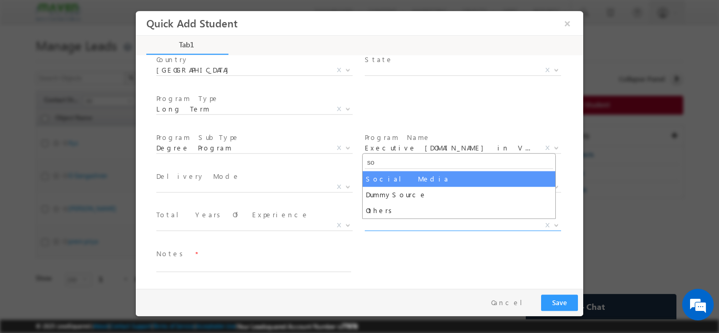
type input "s"
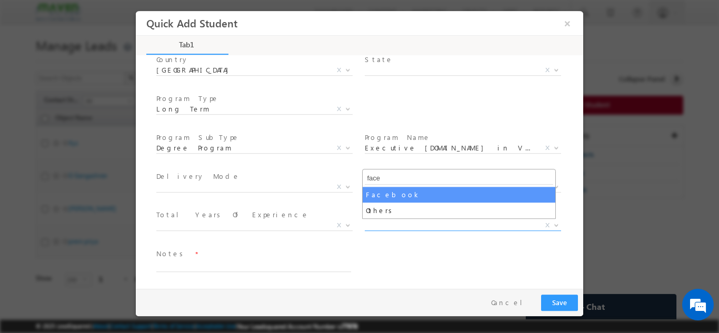
type input "face"
select select "Facebook"
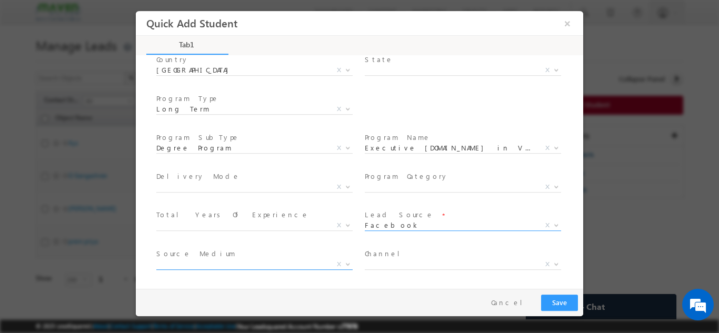
click at [254, 263] on span "X" at bounding box center [254, 264] width 196 height 11
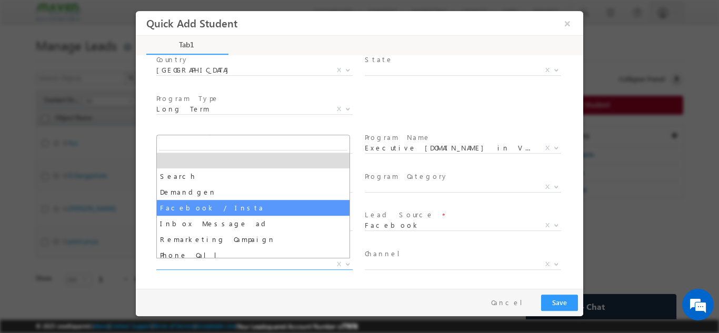
select select "Facebook / Insta"
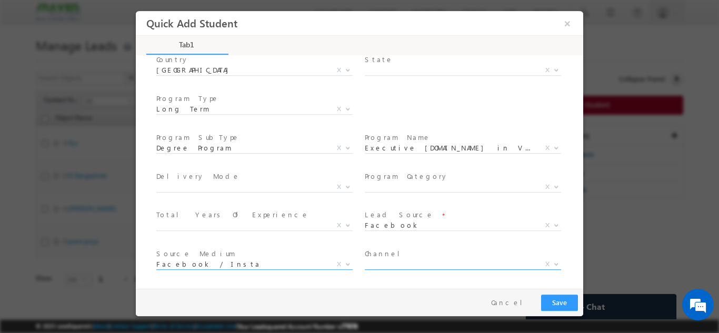
click at [407, 260] on span "X" at bounding box center [463, 264] width 196 height 11
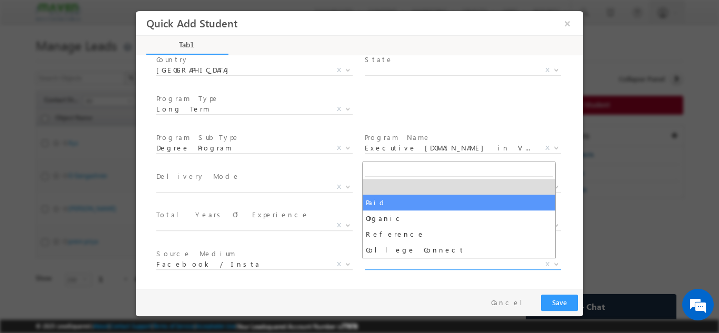
select select "Paid"
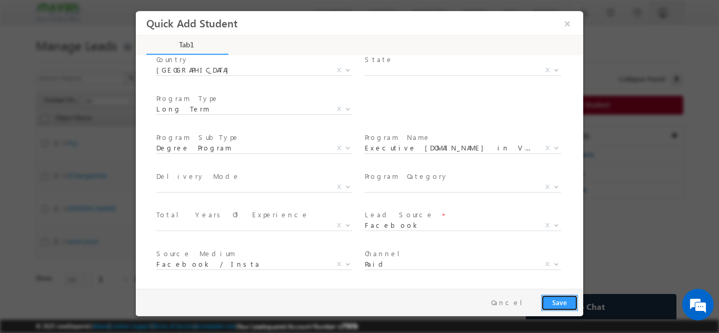
click at [571, 310] on button "Save" at bounding box center [559, 302] width 37 height 16
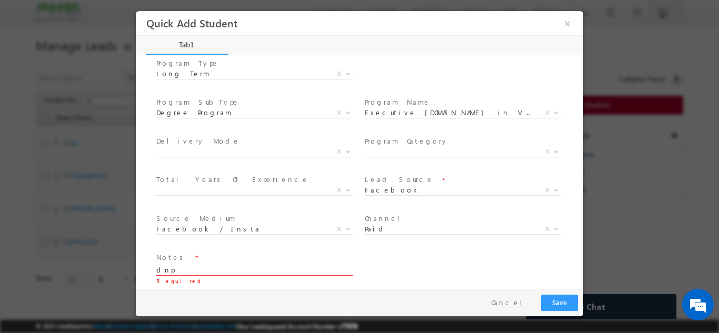
type textarea "dnp"
click at [558, 302] on button "Save" at bounding box center [559, 302] width 37 height 16
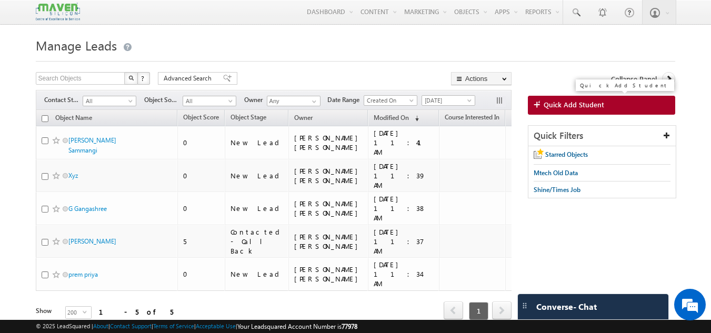
click at [599, 98] on link "Quick Add Student" at bounding box center [602, 105] width 148 height 19
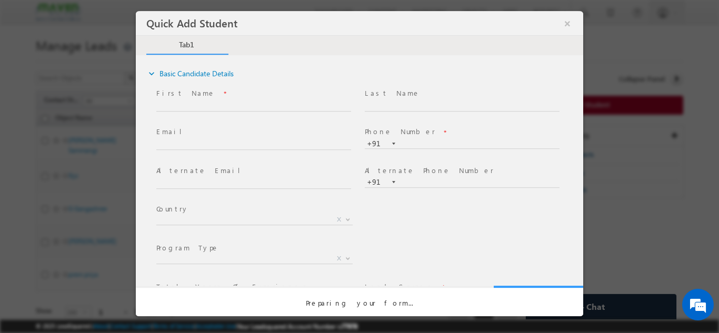
scroll to position [0, 0]
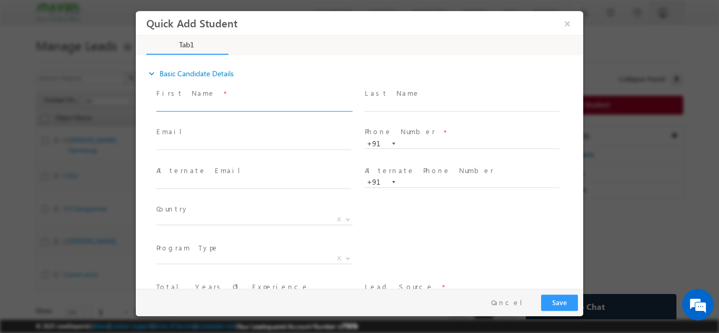
click at [310, 103] on input "text" at bounding box center [253, 105] width 195 height 11
paste input "Rishi Kumar"
type input "Rishi Kumar"
click at [277, 146] on input "text" at bounding box center [253, 144] width 195 height 11
paste input "gunjanrishikant@gmail.com"
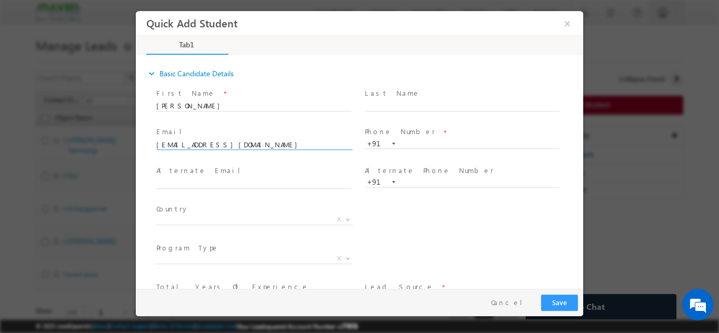
type input "gunjanrishikant@gmail.com"
click at [444, 132] on span "Phone Number *" at bounding box center [462, 132] width 194 height 12
click at [443, 134] on span "Phone Number *" at bounding box center [462, 132] width 194 height 12
click at [438, 143] on input "text" at bounding box center [462, 143] width 195 height 11
paste input "p:+918809274121"
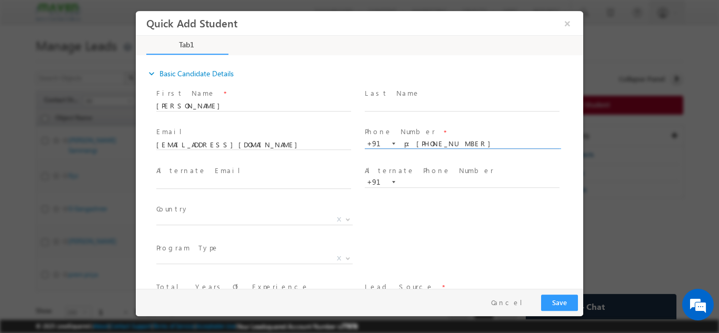
drag, startPoint x: 418, startPoint y: 144, endPoint x: 388, endPoint y: 139, distance: 29.8
click at [388, 139] on input "p:+918809274121" at bounding box center [462, 143] width 195 height 11
type input "8809274121"
click at [257, 218] on span "X" at bounding box center [254, 219] width 196 height 11
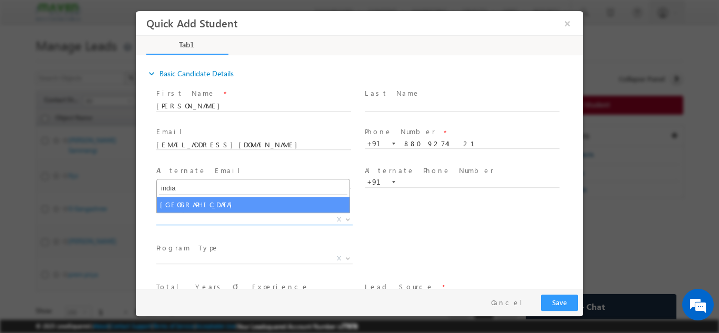
type input "india"
select select "[GEOGRAPHIC_DATA]"
select select
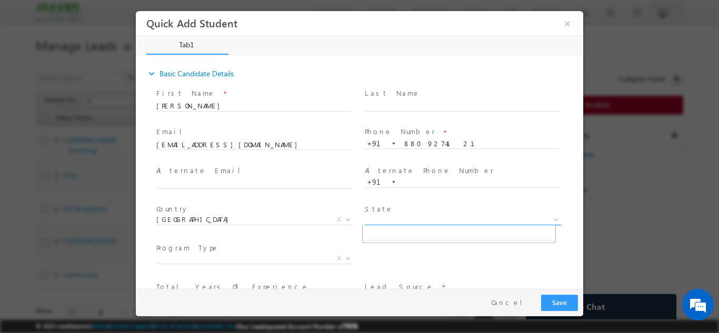
click at [388, 220] on span "X" at bounding box center [463, 219] width 196 height 11
click at [438, 258] on div "City * X Others x Program Type * Long Term Short Term X" at bounding box center [368, 259] width 429 height 39
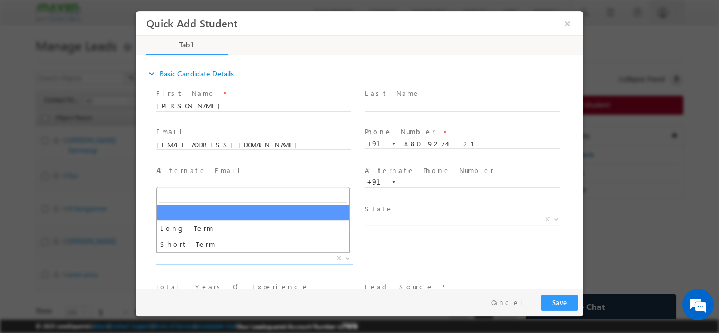
click at [314, 255] on span "X" at bounding box center [254, 258] width 196 height 11
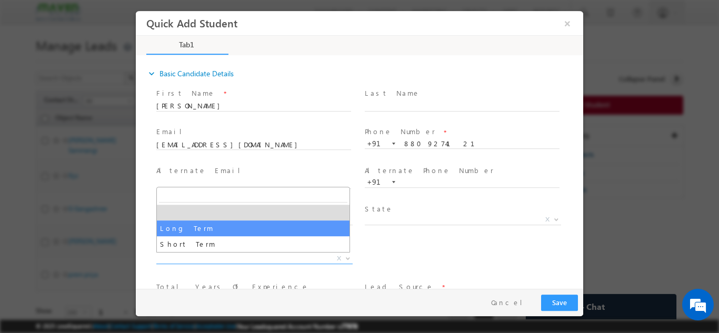
select select "Long Term"
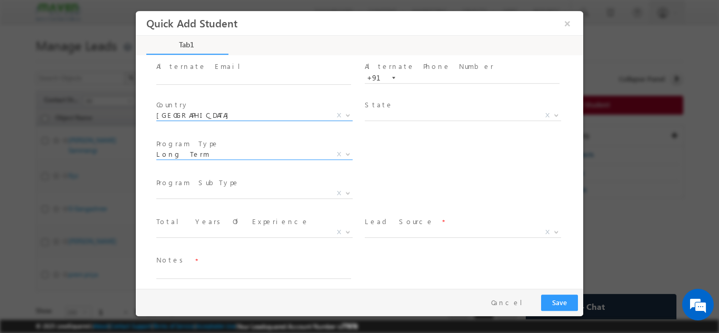
scroll to position [105, 0]
click at [278, 189] on span "X" at bounding box center [254, 192] width 196 height 11
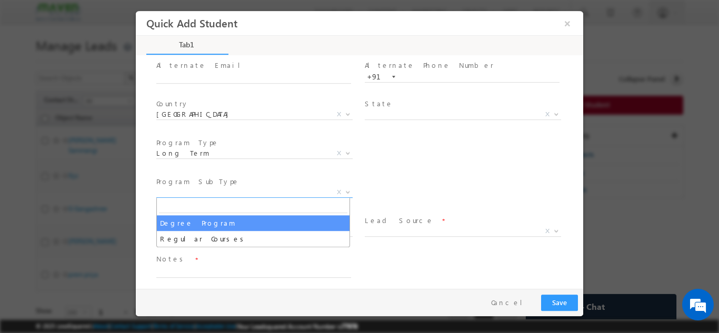
select select "Degree Program"
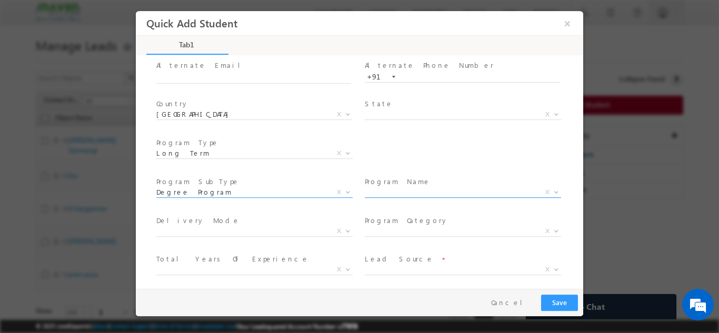
click at [401, 194] on span "X" at bounding box center [463, 192] width 196 height 11
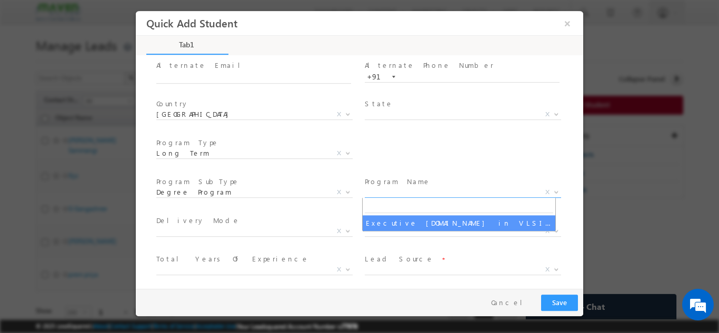
select select "Executive M.Tech in VLSI Design"
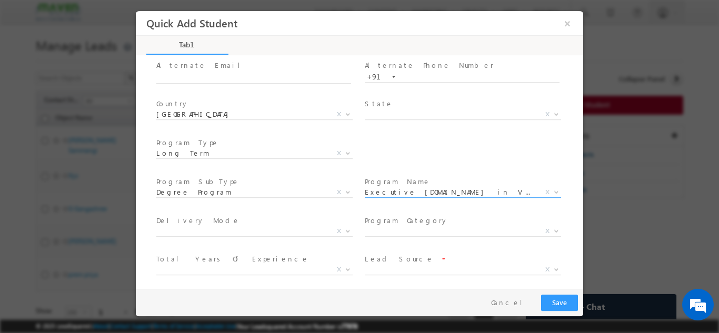
scroll to position [149, 0]
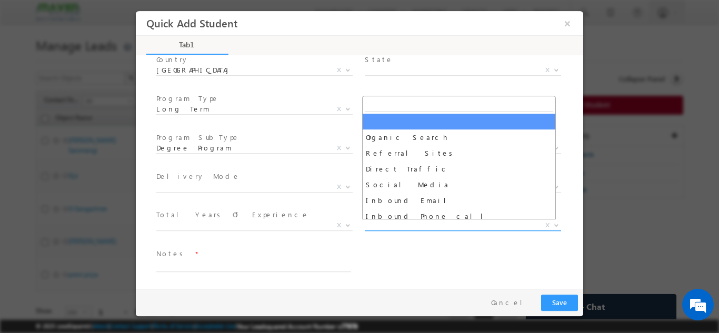
click at [395, 223] on span "X" at bounding box center [463, 225] width 196 height 11
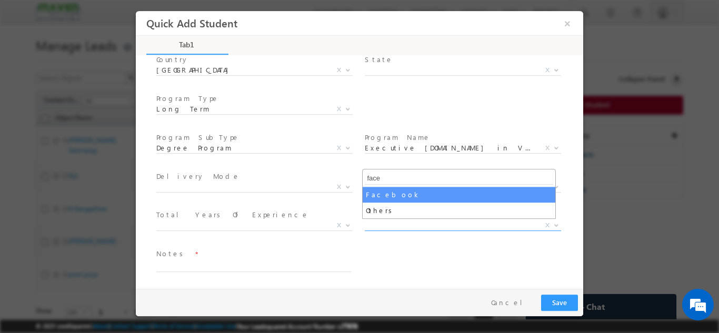
type input "face"
select select "Facebook"
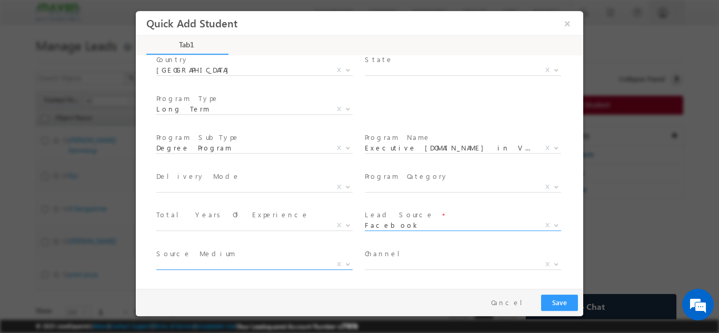
click at [288, 261] on span "X" at bounding box center [254, 264] width 196 height 11
click at [292, 262] on span "Search" at bounding box center [241, 263] width 171 height 9
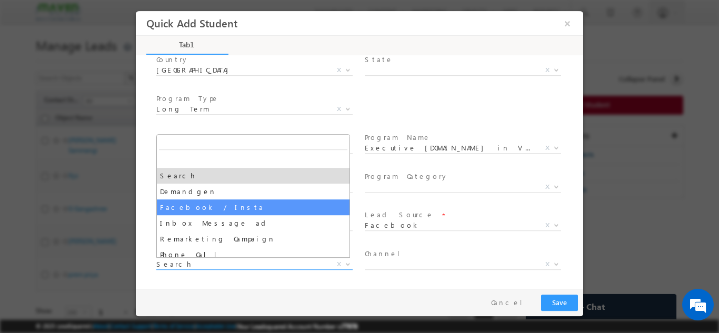
select select "Facebook / Insta"
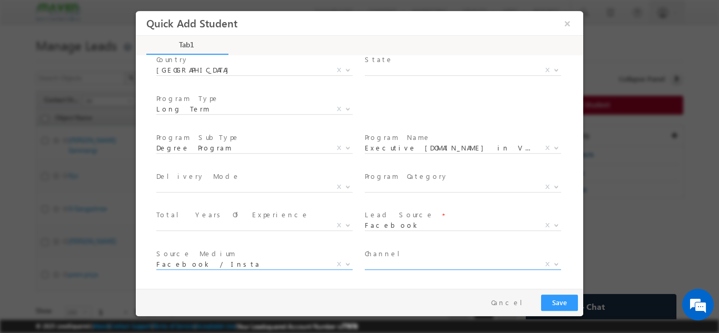
click at [413, 267] on span "X" at bounding box center [463, 264] width 196 height 11
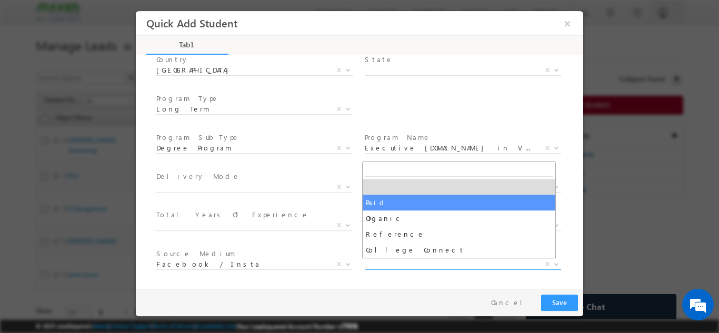
select select "Paid"
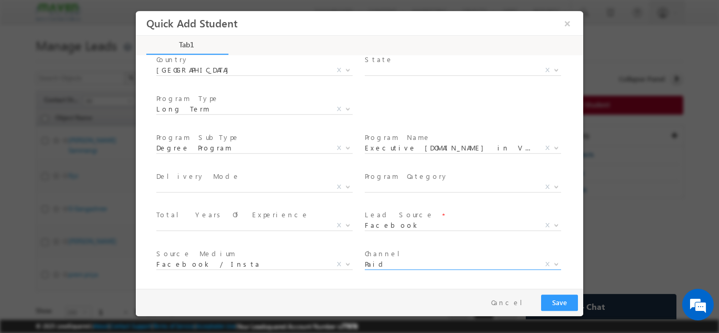
scroll to position [188, 0]
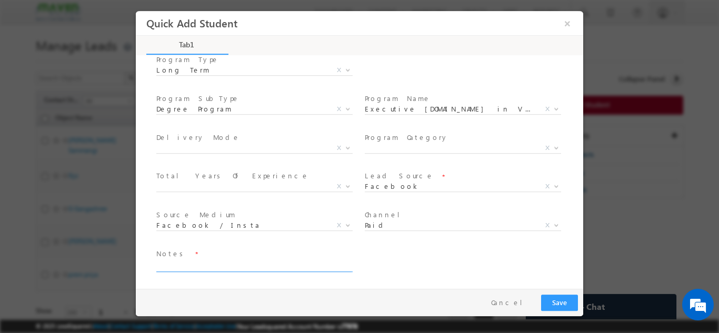
click at [335, 263] on textarea at bounding box center [253, 265] width 195 height 12
type textarea "dnp"
click at [552, 297] on button "Save" at bounding box center [559, 302] width 37 height 16
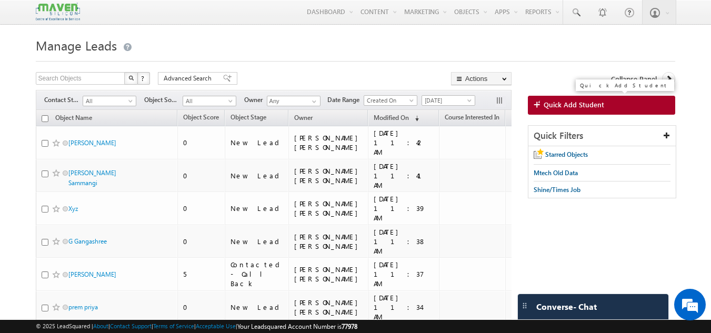
click at [543, 100] on span "Quick Add Student" at bounding box center [573, 104] width 60 height 9
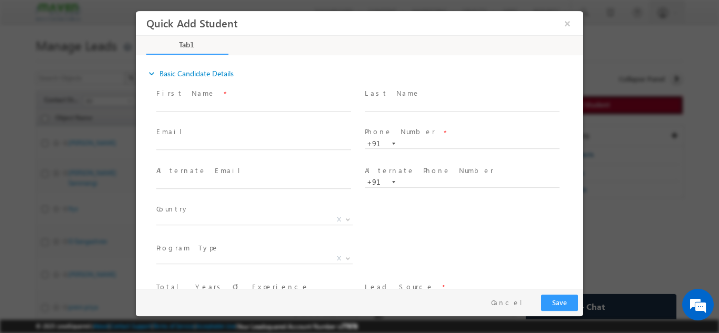
scroll to position [0, 0]
click at [227, 114] on span at bounding box center [253, 116] width 194 height 12
click at [231, 103] on input "text" at bounding box center [253, 105] width 195 height 11
paste input "p:+917999336292"
type input "p"
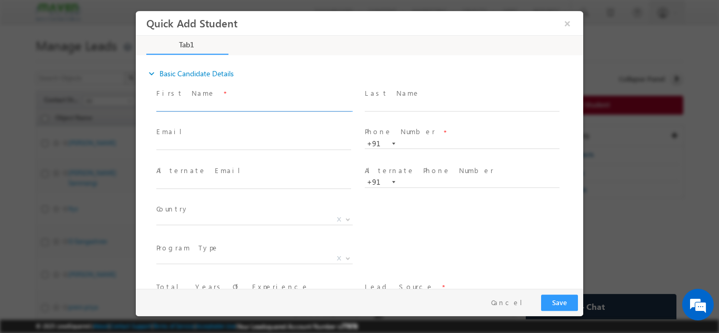
click at [231, 103] on input "text" at bounding box center [253, 105] width 195 height 11
paste input "ATUL MISHRA"
type input "ATUL MISHRA"
click at [228, 145] on input "text" at bounding box center [253, 144] width 195 height 11
paste input "nitin0772@gmail.com"
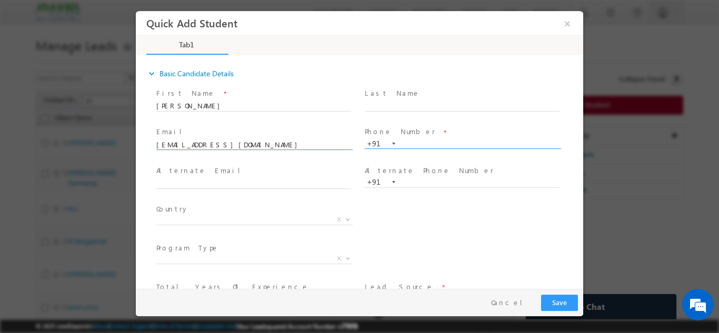
type input "nitin0772@gmail.com"
click at [419, 144] on input "text" at bounding box center [462, 143] width 195 height 11
paste input "p:+917999336292"
drag, startPoint x: 418, startPoint y: 143, endPoint x: 361, endPoint y: 138, distance: 56.5
click at [362, 138] on div "Phone Number * p:+917999336292 +91" at bounding box center [466, 142] width 208 height 37
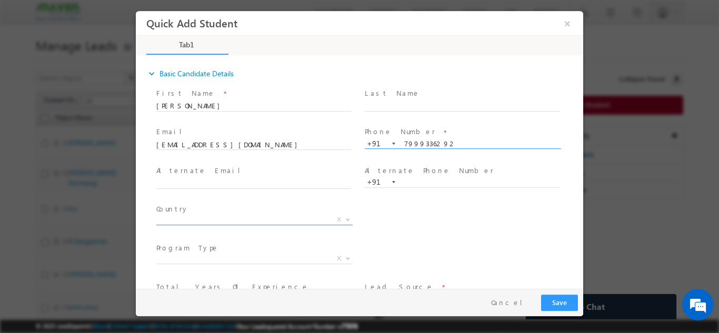
type input "7999336292"
click at [287, 207] on span "Country *" at bounding box center [253, 210] width 194 height 12
click at [280, 224] on span "Afghanistan Albania Algeria Andorra Angola Antigua and Barbuda Argentina Armeni…" at bounding box center [258, 221] width 204 height 13
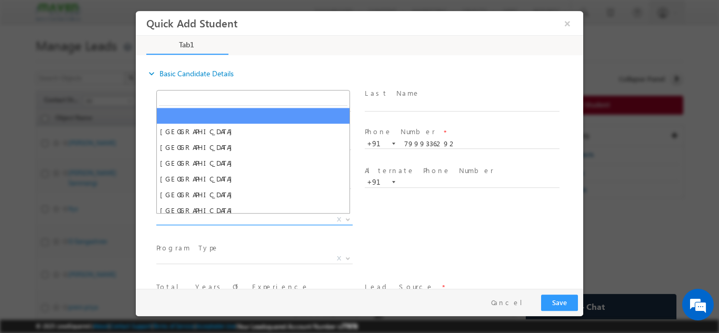
click at [279, 218] on span "X" at bounding box center [254, 219] width 196 height 11
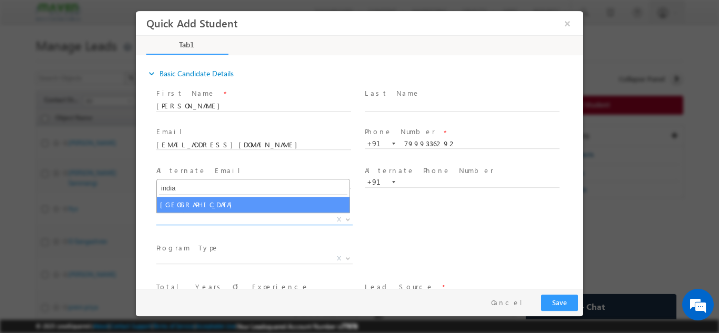
type input "india"
select select "[GEOGRAPHIC_DATA]"
select select
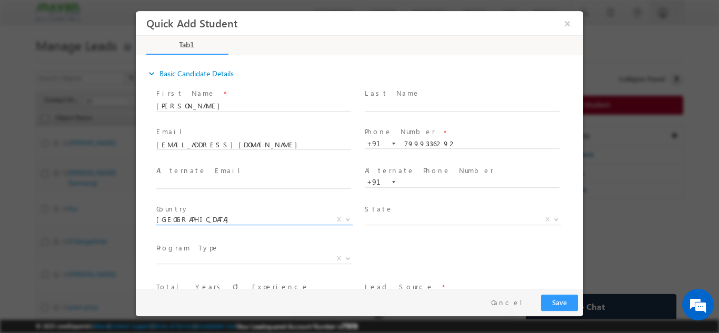
scroll to position [72, 0]
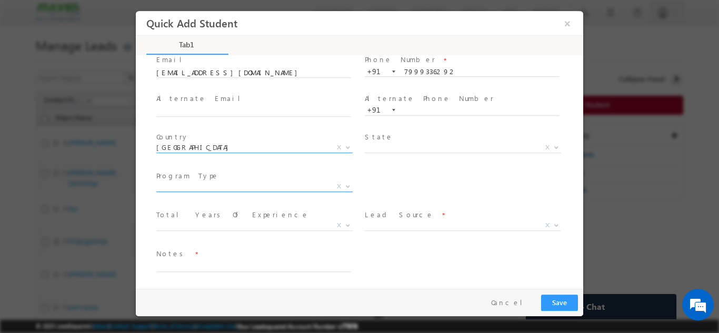
click at [285, 190] on span "X" at bounding box center [254, 186] width 196 height 11
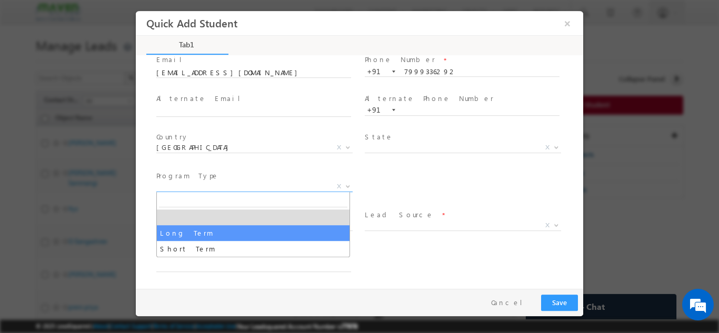
select select "Long Term"
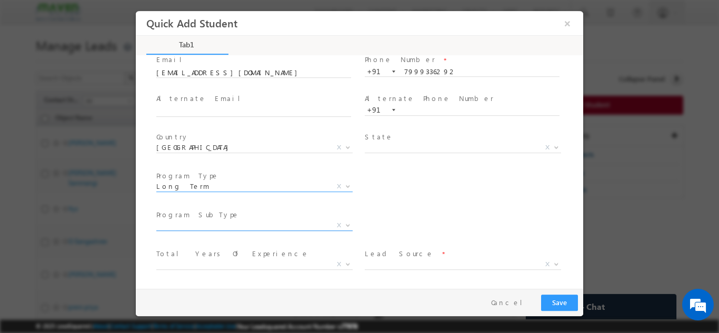
click at [309, 227] on span "X" at bounding box center [254, 225] width 196 height 11
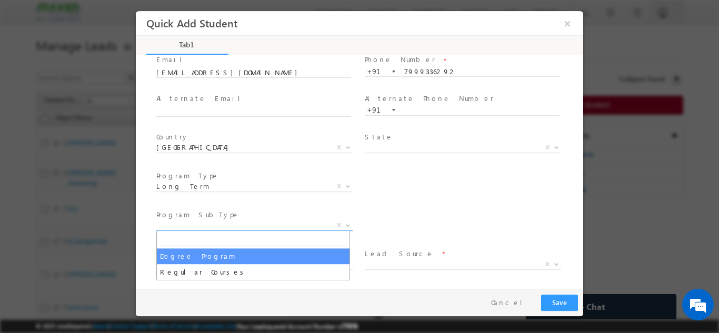
select select "Degree Program"
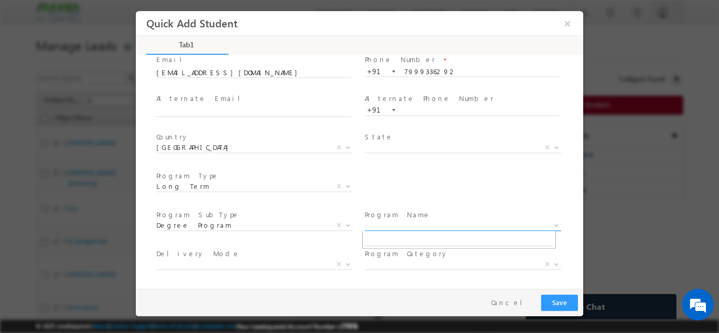
click at [409, 221] on span "X" at bounding box center [463, 225] width 196 height 11
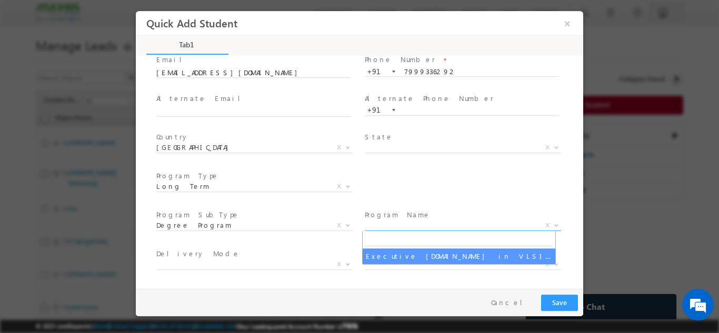
select select "Executive M.Tech in VLSI Design"
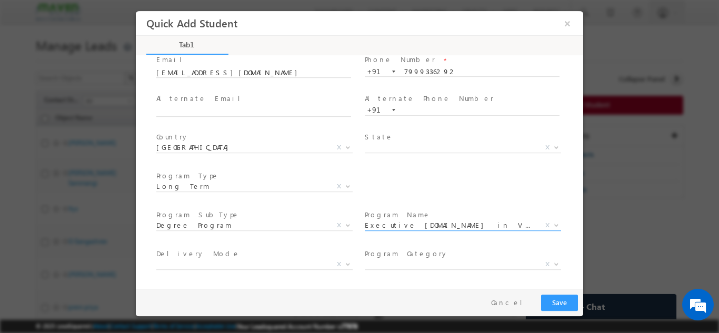
scroll to position [149, 0]
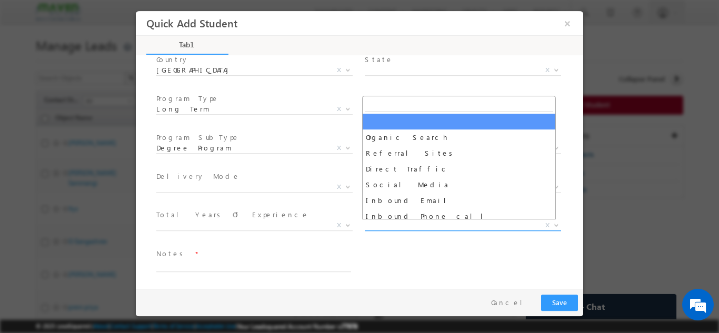
click at [392, 228] on span "X" at bounding box center [463, 225] width 196 height 11
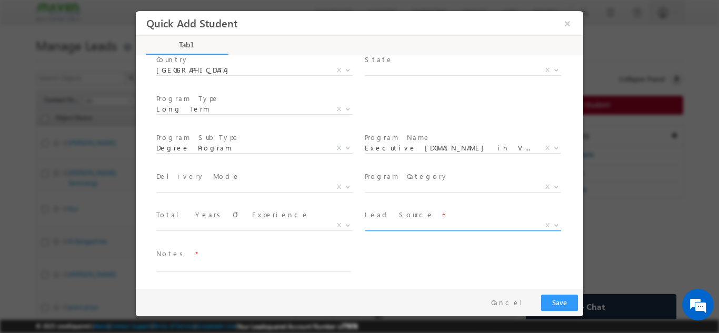
click at [392, 228] on span "X" at bounding box center [463, 225] width 196 height 11
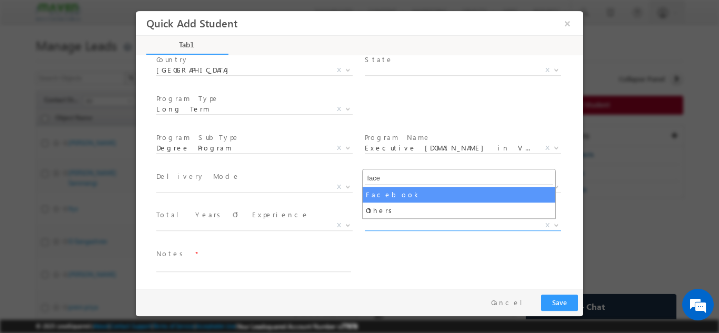
type input "face"
select select "Facebook"
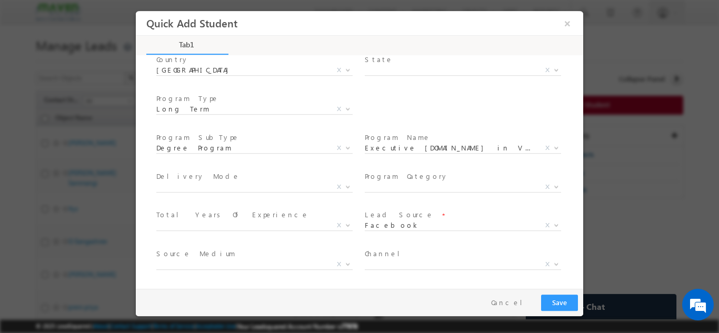
click at [288, 258] on span "Source Medium *" at bounding box center [253, 254] width 194 height 12
click at [288, 259] on span "X" at bounding box center [254, 264] width 196 height 11
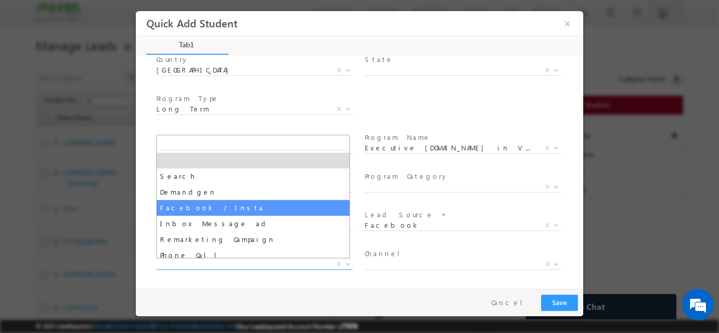
select select "Facebook / Insta"
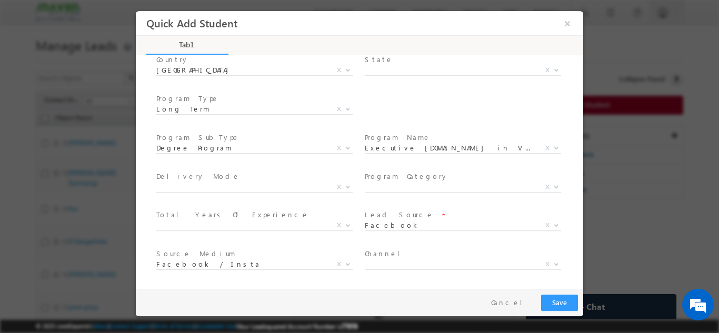
click at [435, 258] on span "Channel *" at bounding box center [462, 254] width 194 height 12
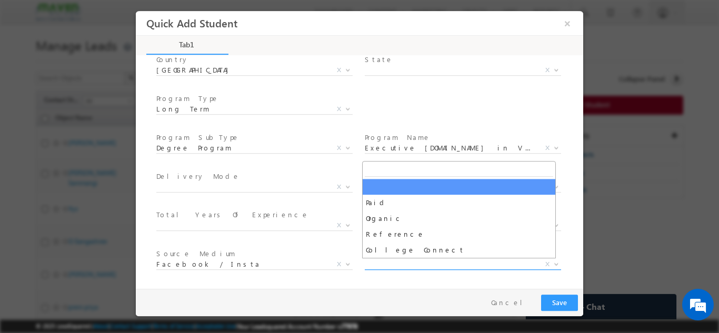
click at [419, 268] on span "X" at bounding box center [463, 264] width 196 height 11
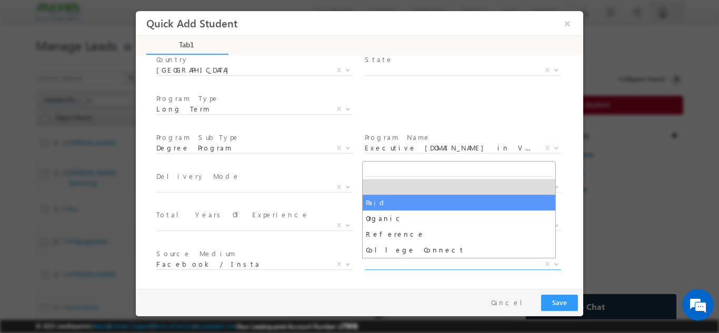
select select "Paid"
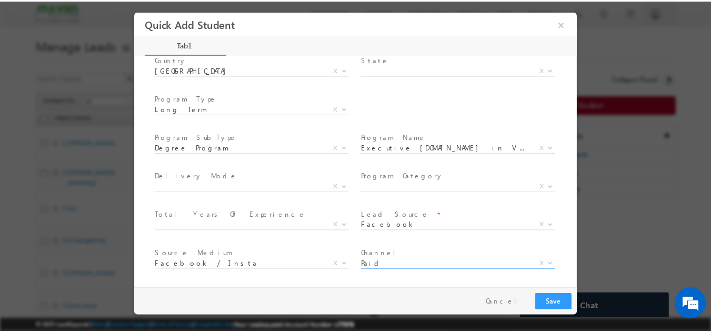
scroll to position [188, 0]
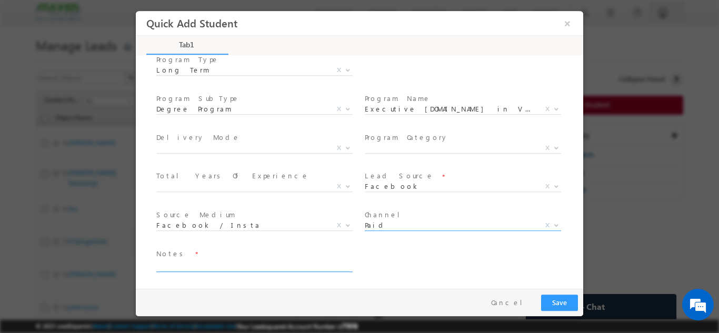
click at [270, 263] on textarea at bounding box center [253, 265] width 195 height 12
type textarea "dnp"
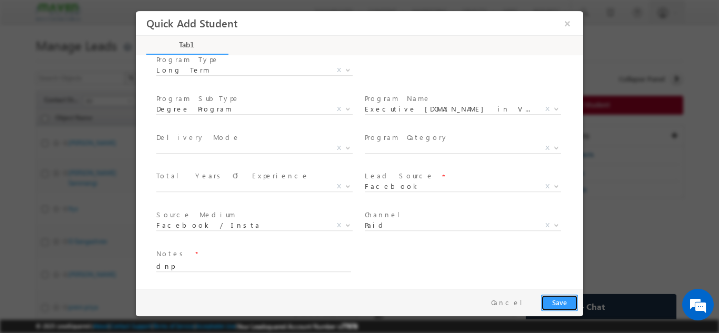
click at [554, 302] on button "Save" at bounding box center [559, 302] width 37 height 16
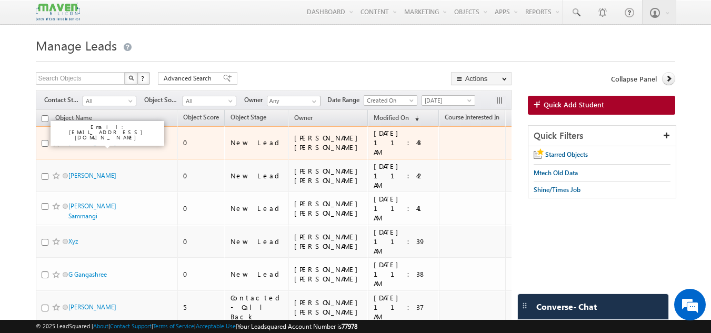
click at [98, 140] on link "[PERSON_NAME]" at bounding box center [92, 143] width 48 height 8
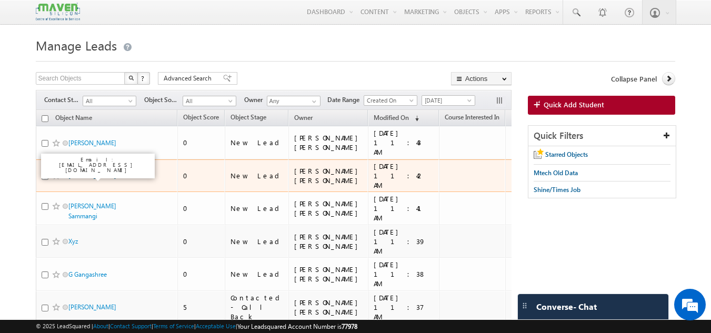
click at [92, 173] on link "[PERSON_NAME]" at bounding box center [92, 175] width 48 height 8
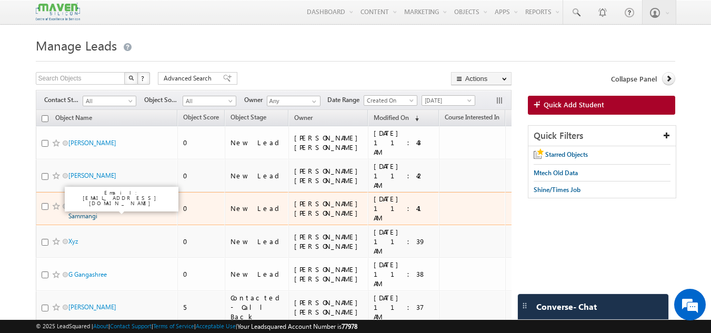
click at [90, 208] on link "[PERSON_NAME] Sammangi" at bounding box center [92, 211] width 48 height 18
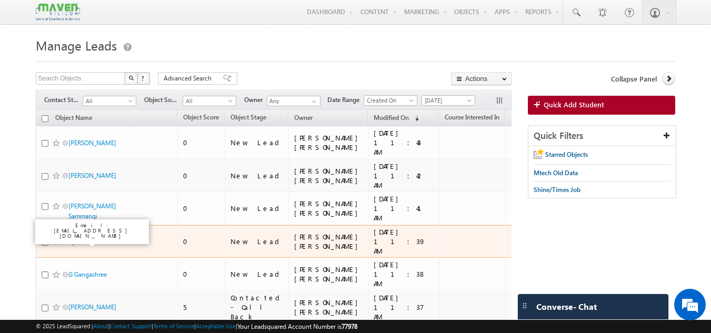
click at [77, 242] on link "Xyz" at bounding box center [72, 241] width 9 height 8
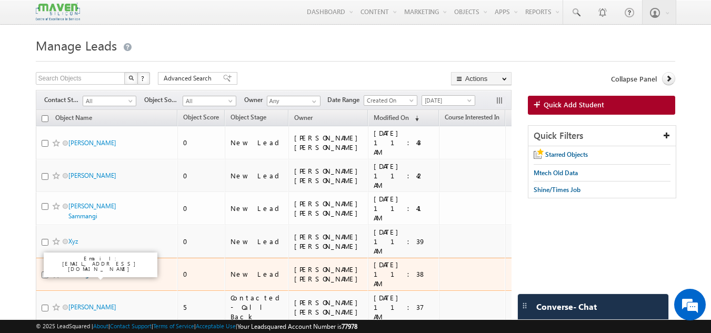
click at [89, 274] on link "G Gangashree" at bounding box center [87, 274] width 38 height 8
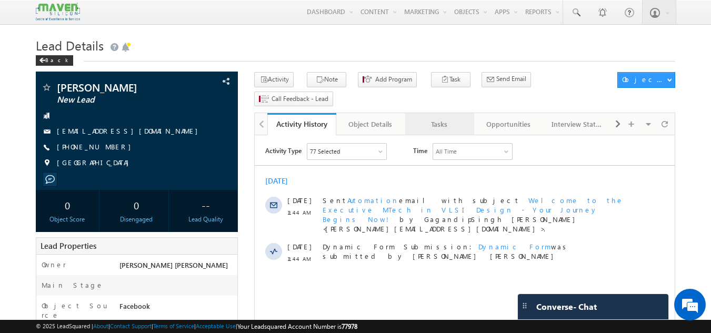
click at [446, 118] on div "Tasks" at bounding box center [438, 124] width 51 height 13
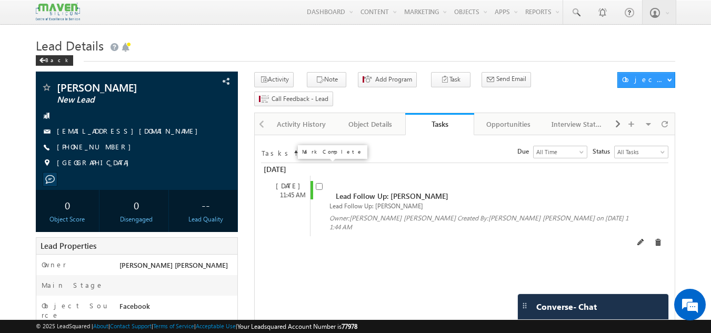
click at [316, 183] on input "checkbox" at bounding box center [319, 186] width 7 height 7
checkbox input "false"
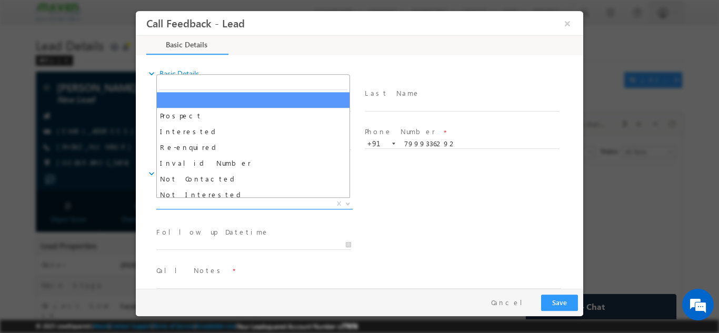
click at [240, 204] on span "X" at bounding box center [254, 203] width 196 height 11
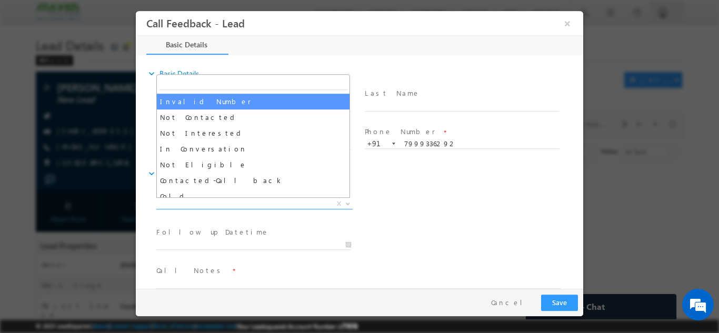
scroll to position [62, 0]
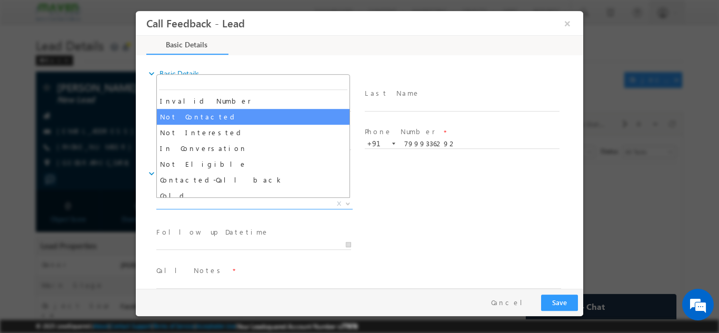
select select "Not Contacted"
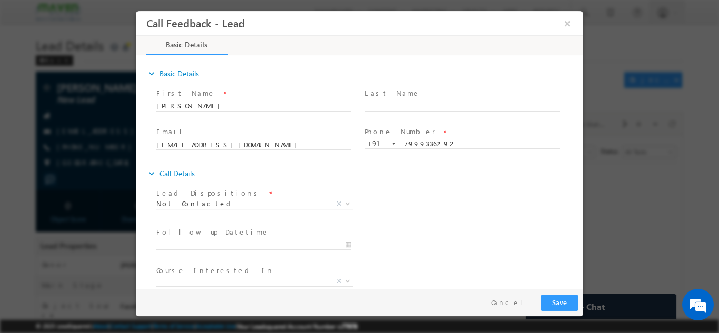
click at [224, 187] on span "Lead Dispositions *" at bounding box center [253, 193] width 194 height 12
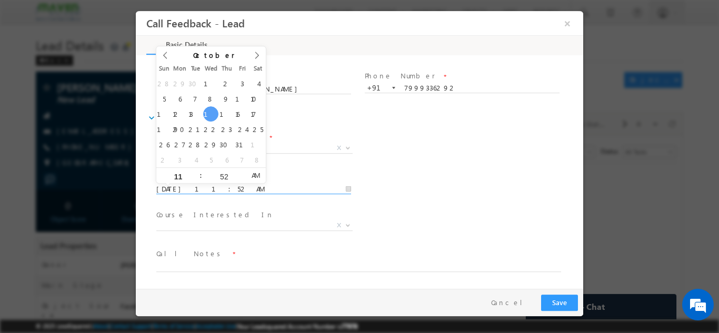
click at [249, 184] on input "15/10/2025 11:52 AM" at bounding box center [253, 189] width 195 height 11
type input "16/10/2025 11:52 AM"
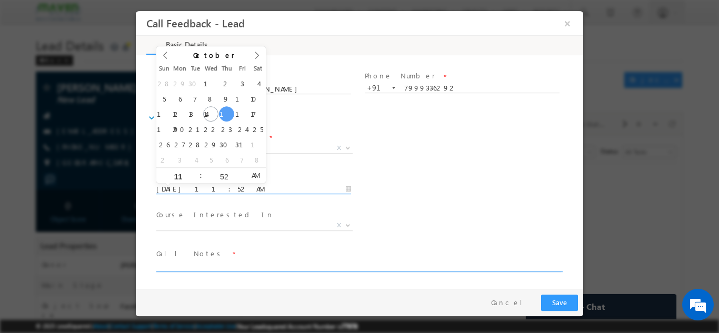
click at [227, 262] on textarea at bounding box center [358, 265] width 405 height 12
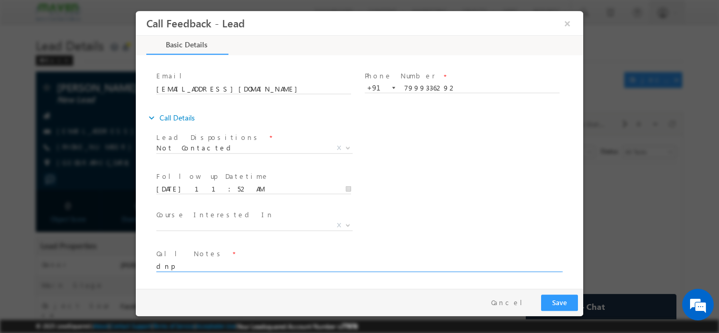
type textarea "dnp"
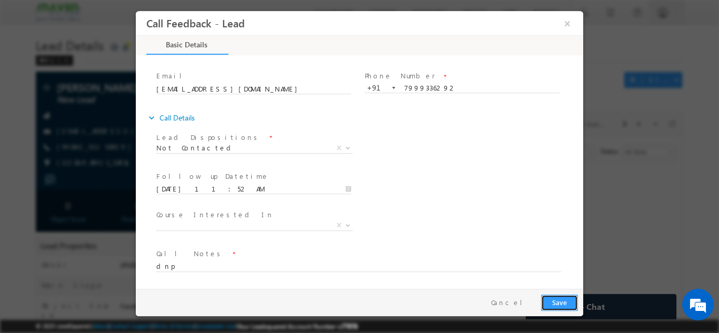
click at [556, 300] on button "Save" at bounding box center [559, 302] width 37 height 16
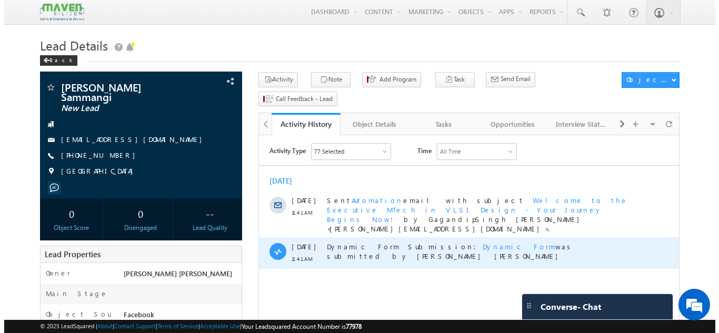
scroll to position [2, 0]
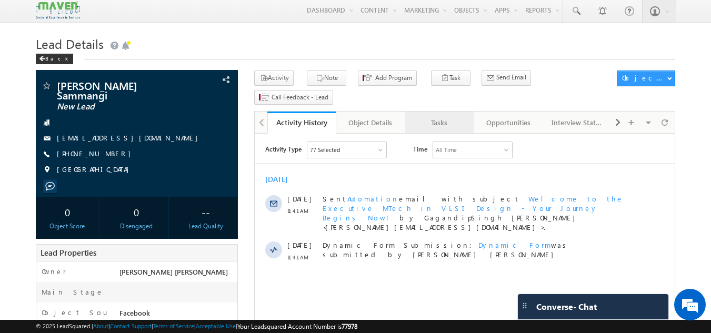
click at [437, 116] on div "Tasks" at bounding box center [438, 122] width 51 height 13
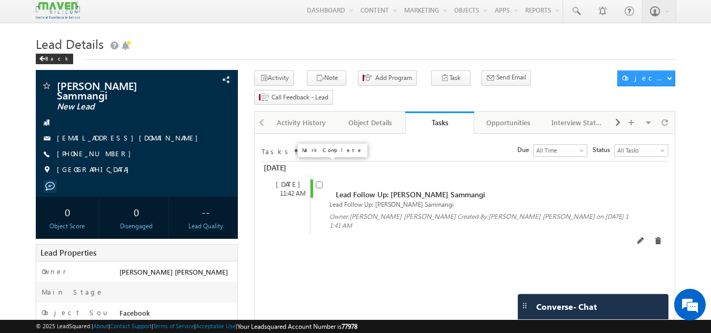
click at [320, 181] on input "checkbox" at bounding box center [319, 184] width 7 height 7
checkbox input "false"
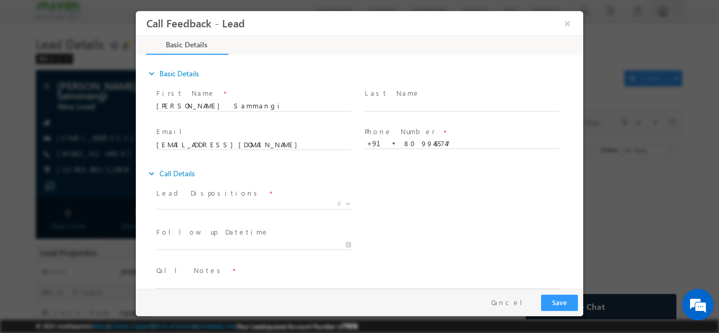
scroll to position [0, 0]
click at [214, 199] on span "X" at bounding box center [254, 203] width 196 height 11
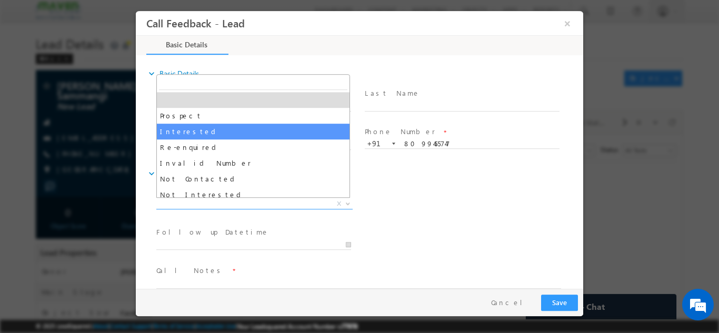
scroll to position [100, 0]
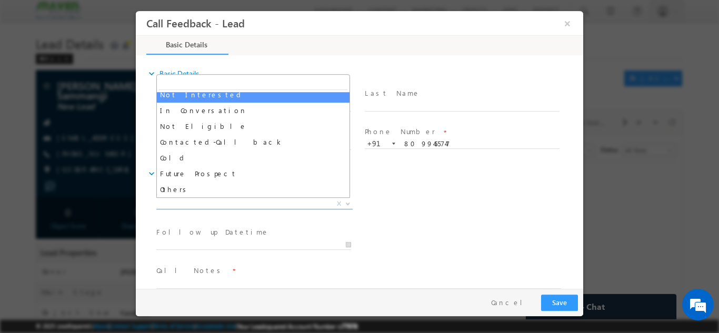
drag, startPoint x: 215, startPoint y: 126, endPoint x: 221, endPoint y: 96, distance: 30.2
select select "Not Interested"
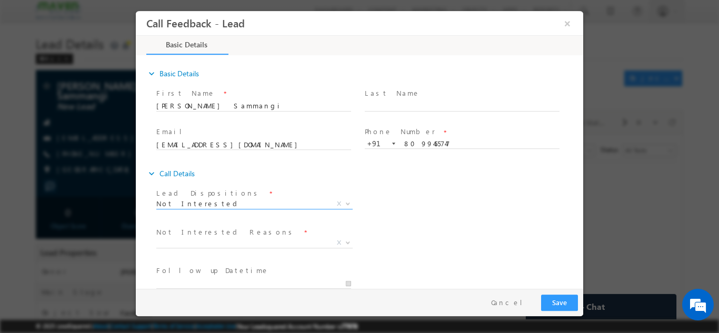
scroll to position [95, 0]
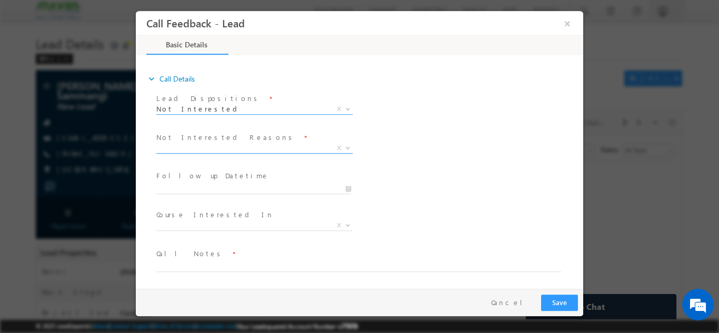
click at [231, 149] on span "X" at bounding box center [254, 148] width 196 height 11
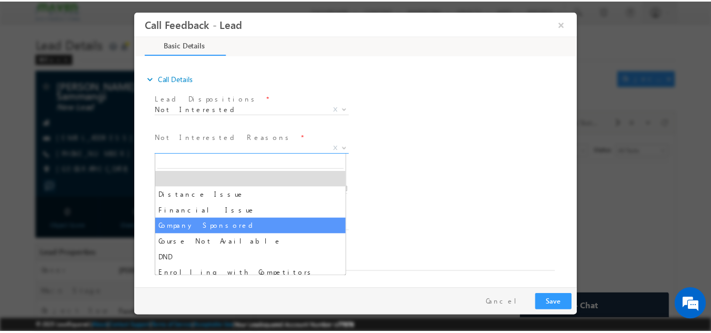
scroll to position [21, 0]
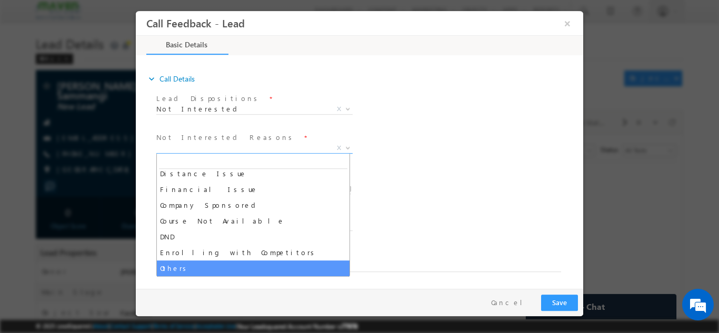
select select "Others"
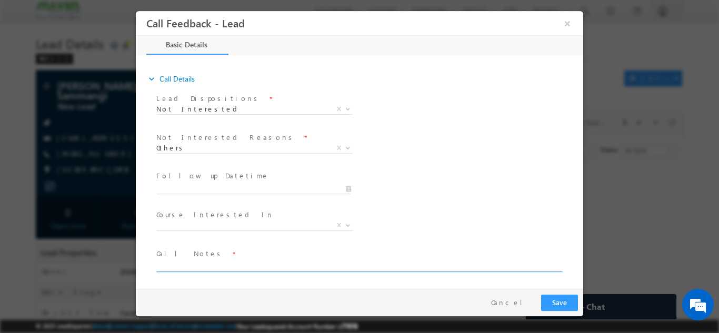
click at [211, 261] on textarea at bounding box center [358, 265] width 405 height 12
type textarea "not enquired not interested already persuing mtech"
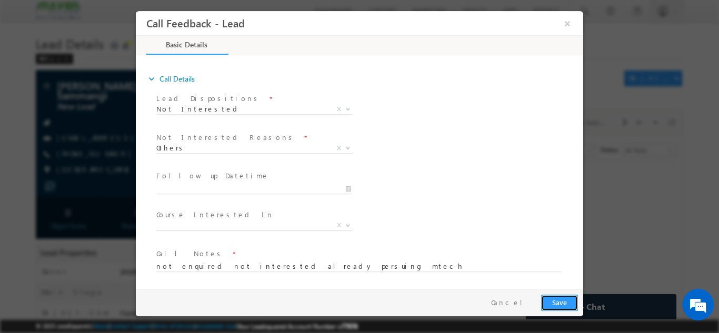
click at [560, 304] on button "Save" at bounding box center [559, 302] width 37 height 16
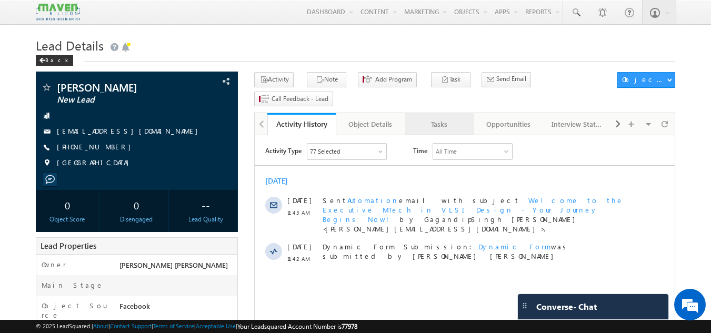
click at [442, 118] on div "Tasks" at bounding box center [438, 124] width 51 height 13
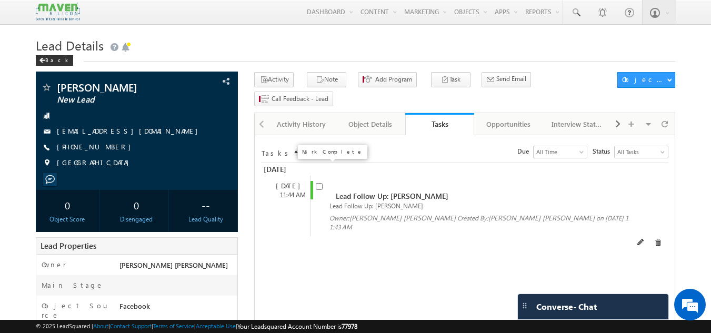
click at [321, 183] on input "checkbox" at bounding box center [319, 186] width 7 height 7
checkbox input "false"
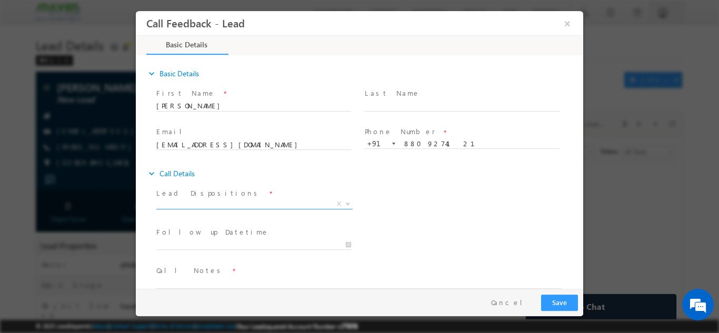
scroll to position [17, 0]
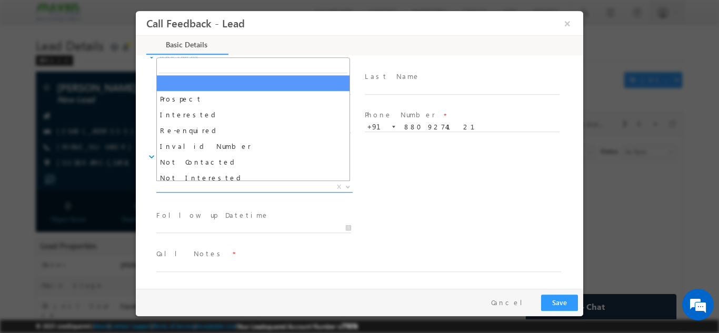
click at [287, 186] on span "X" at bounding box center [254, 186] width 196 height 11
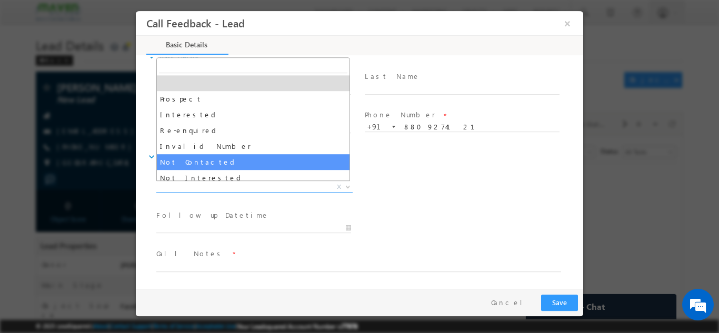
select select "Not Contacted"
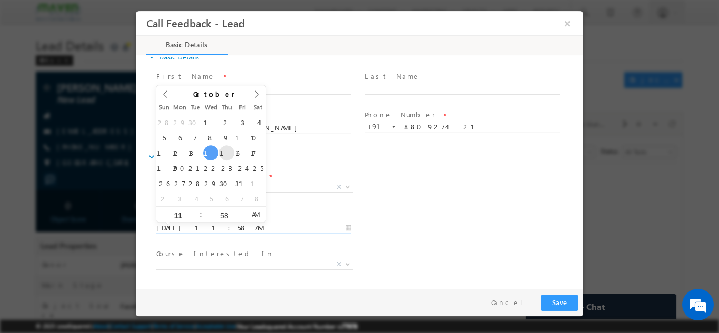
drag, startPoint x: 305, startPoint y: 226, endPoint x: 229, endPoint y: 154, distance: 104.6
click at [229, 154] on body "Call Feedback - Lead × Basic Details" at bounding box center [359, 150] width 447 height 278
type input "[DATE] 11:58 AM"
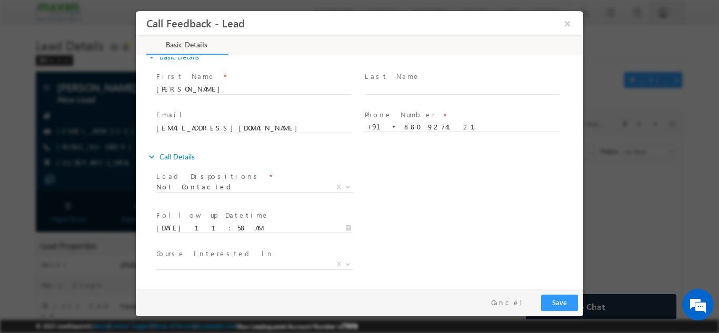
click at [439, 199] on div "Lead Dispositions * Prospect Interested Re-enquired Invalid Number Not Contacte…" at bounding box center [368, 187] width 429 height 39
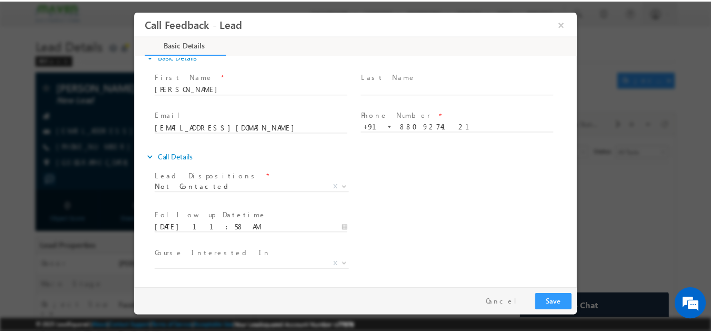
scroll to position [56, 0]
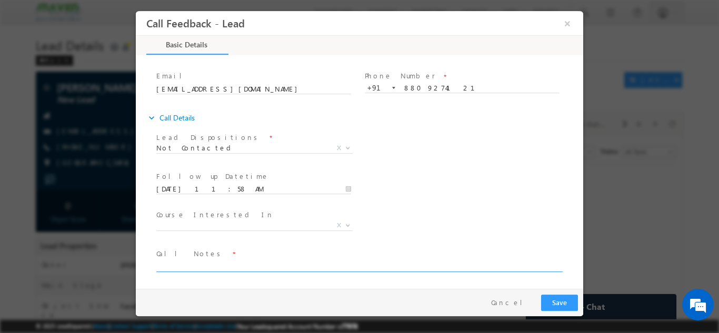
click at [317, 265] on textarea at bounding box center [358, 265] width 405 height 12
type textarea "dnp"
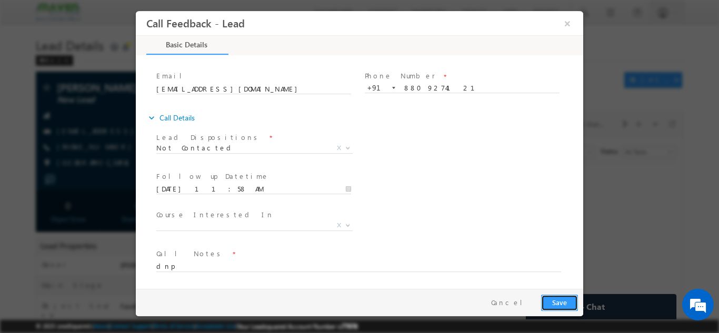
click at [561, 301] on button "Save" at bounding box center [559, 302] width 37 height 16
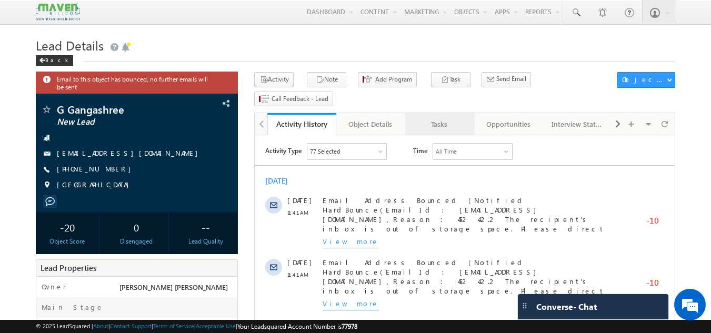
click at [434, 118] on div "Tasks" at bounding box center [438, 124] width 51 height 13
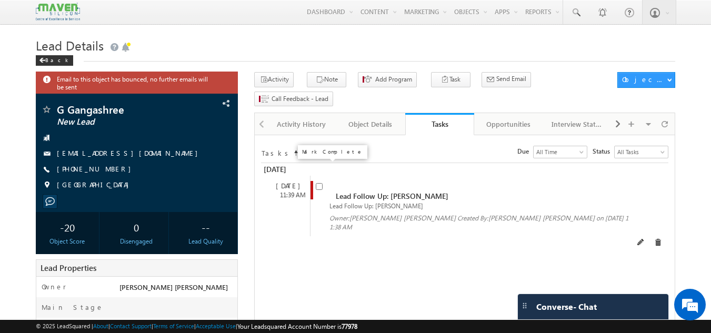
click at [321, 183] on input "checkbox" at bounding box center [319, 186] width 7 height 7
checkbox input "false"
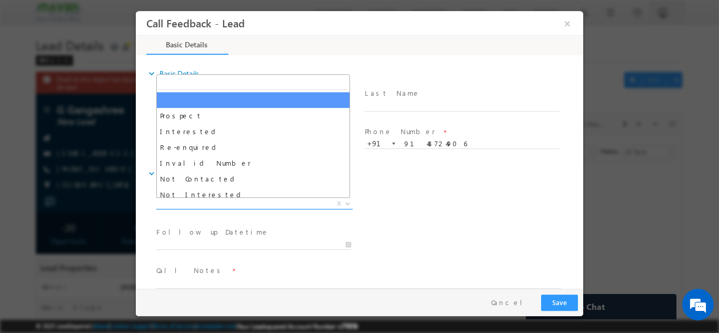
click at [241, 206] on span "X" at bounding box center [254, 203] width 196 height 11
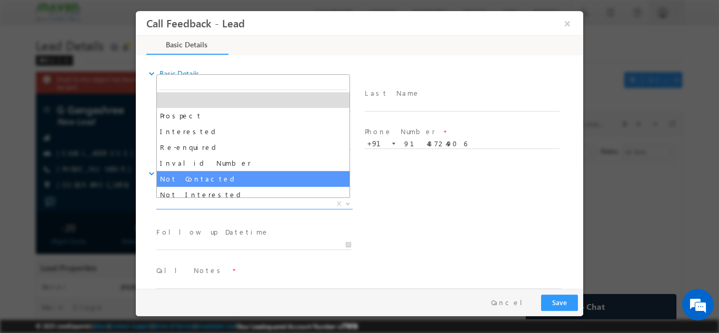
select select "Not Contacted"
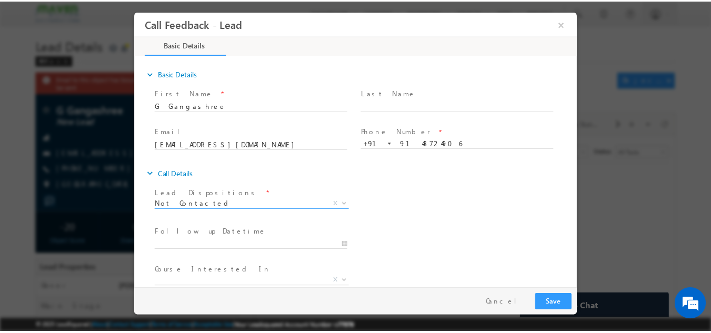
scroll to position [56, 0]
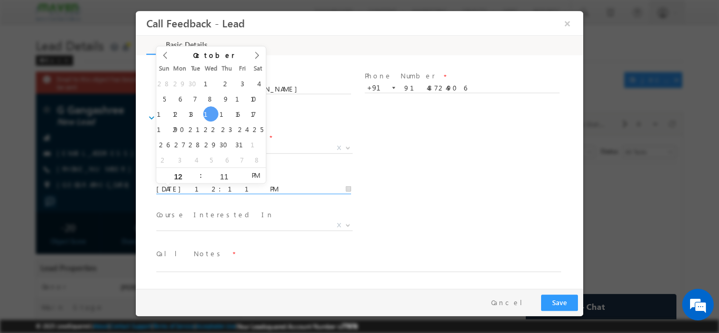
click at [236, 188] on input "15/10/2025 12:11 PM" at bounding box center [253, 189] width 195 height 11
type input "16/10/2025 12:11 PM"
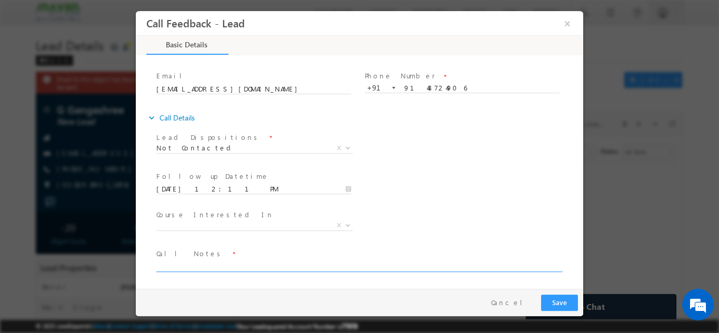
click at [195, 261] on textarea at bounding box center [358, 265] width 405 height 12
type textarea "dnp"
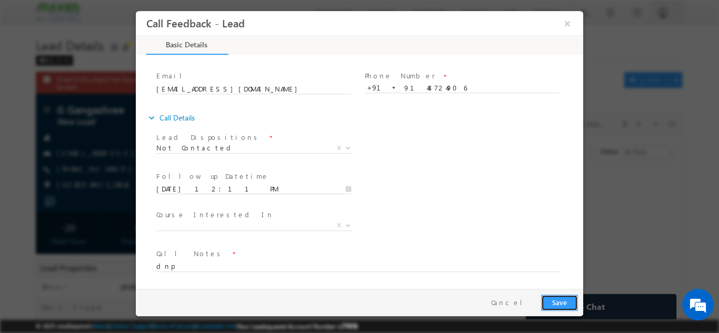
click at [549, 299] on button "Save" at bounding box center [559, 302] width 37 height 16
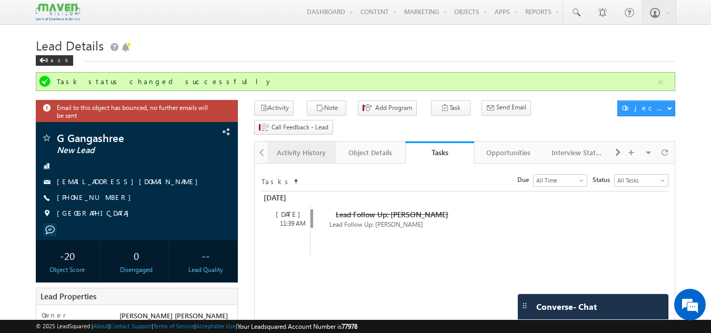
click at [312, 142] on link "Activity History" at bounding box center [301, 153] width 69 height 22
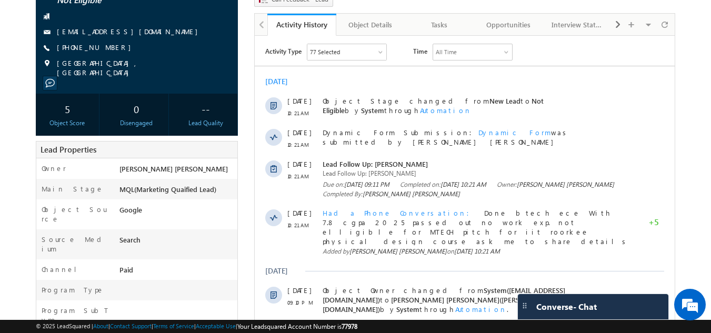
scroll to position [365, 0]
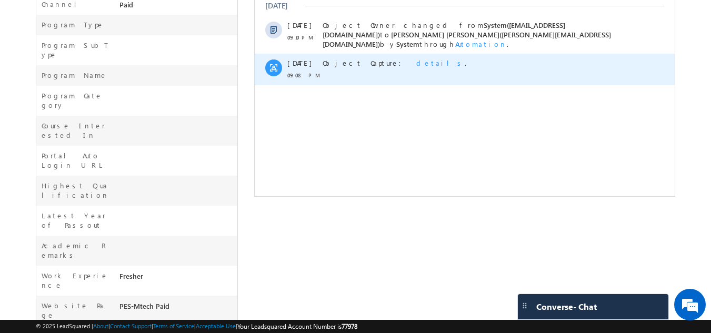
click at [555, 54] on div "Object Capture: details ." at bounding box center [475, 70] width 307 height 32
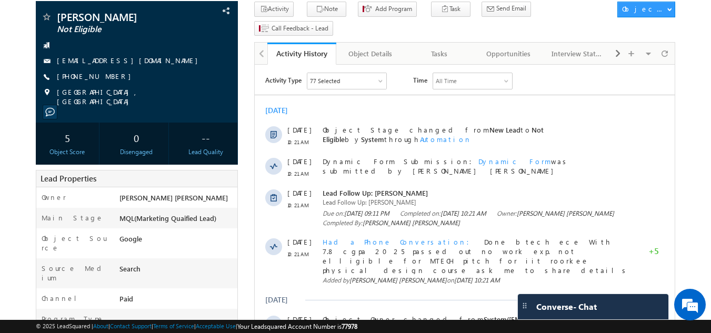
scroll to position [0, 0]
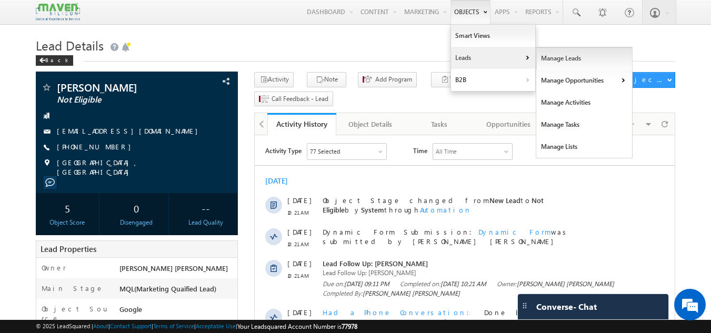
click at [547, 52] on link "Manage Leads" at bounding box center [584, 58] width 96 height 22
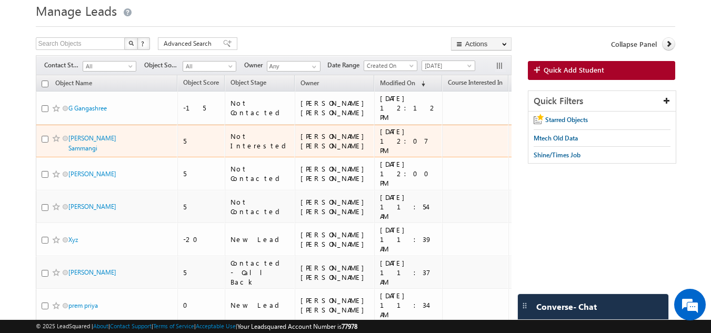
scroll to position [32, 0]
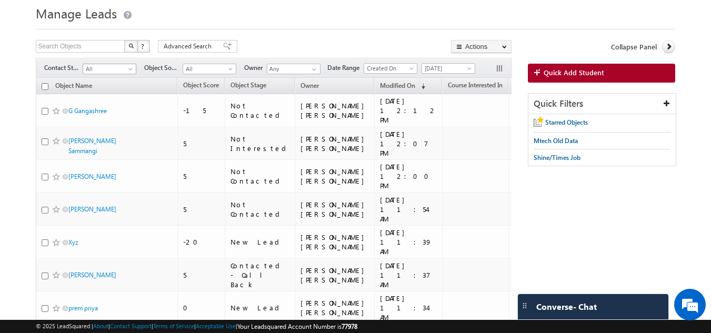
click at [126, 74] on span "All" at bounding box center [108, 68] width 50 height 9
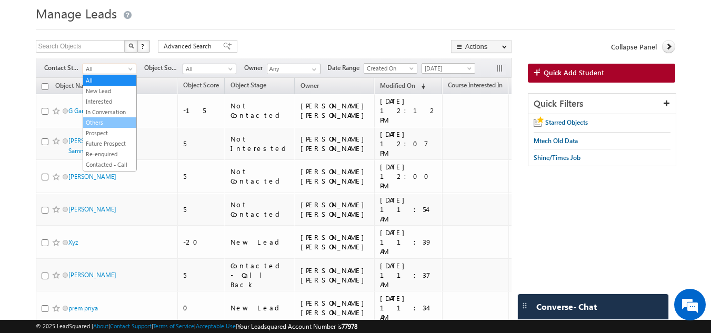
scroll to position [0, 0]
click at [113, 93] on link "New Lead" at bounding box center [109, 90] width 53 height 9
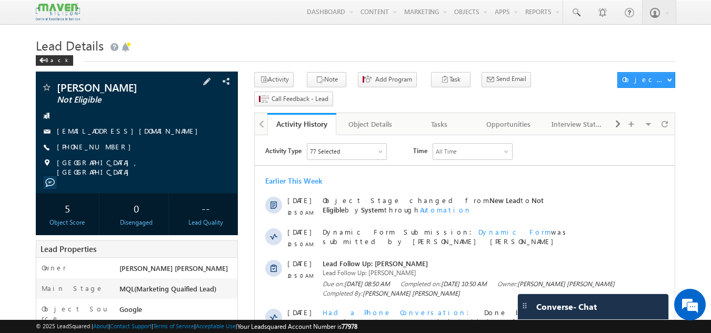
click at [169, 116] on div at bounding box center [137, 115] width 192 height 11
drag, startPoint x: 136, startPoint y: 78, endPoint x: 137, endPoint y: 86, distance: 7.9
click at [137, 86] on div "[PERSON_NAME] Not Eligible [EMAIL_ADDRESS][DOMAIN_NAME]" at bounding box center [137, 133] width 203 height 122
copy div "[PERSON_NAME]"
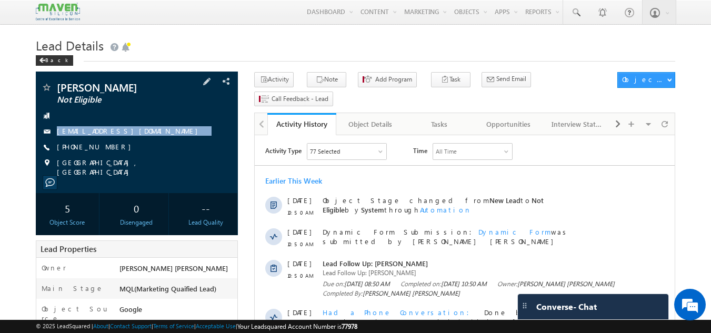
drag, startPoint x: 153, startPoint y: 117, endPoint x: 155, endPoint y: 141, distance: 24.2
click at [155, 141] on div "[PERSON_NAME] Not Eligible [EMAIL_ADDRESS][DOMAIN_NAME] [PHONE_NUMBER]" at bounding box center [137, 129] width 192 height 95
copy div "[EMAIL_ADDRESS][DOMAIN_NAME]"
